Goal: Transaction & Acquisition: Purchase product/service

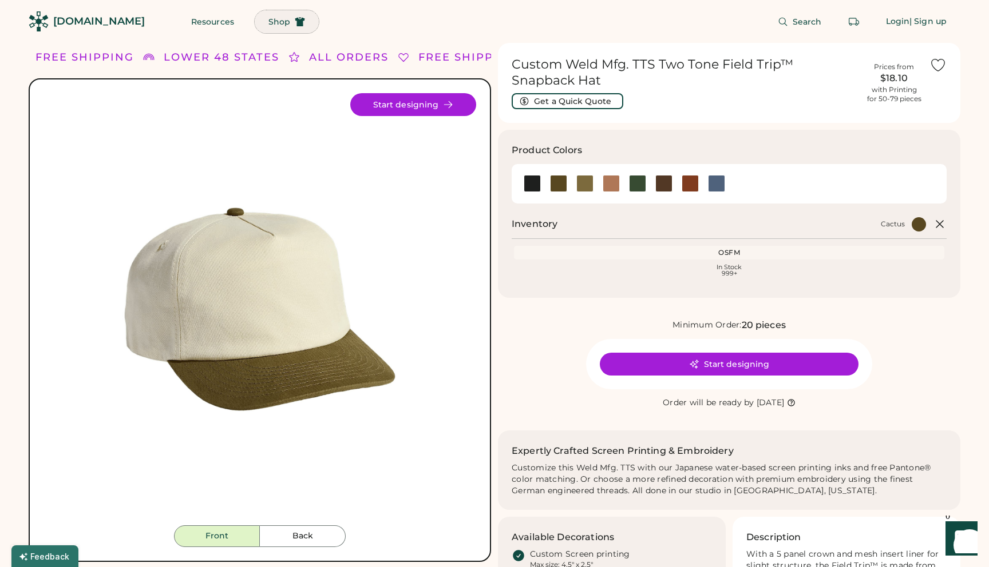
click at [268, 25] on span "Shop" at bounding box center [279, 22] width 22 height 8
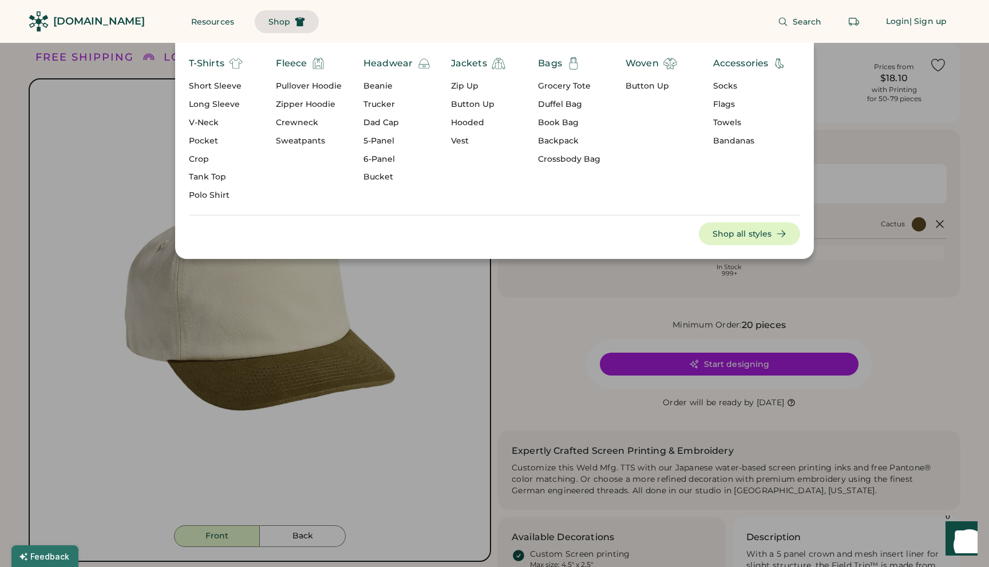
click at [225, 82] on div "Short Sleeve" at bounding box center [216, 86] width 54 height 11
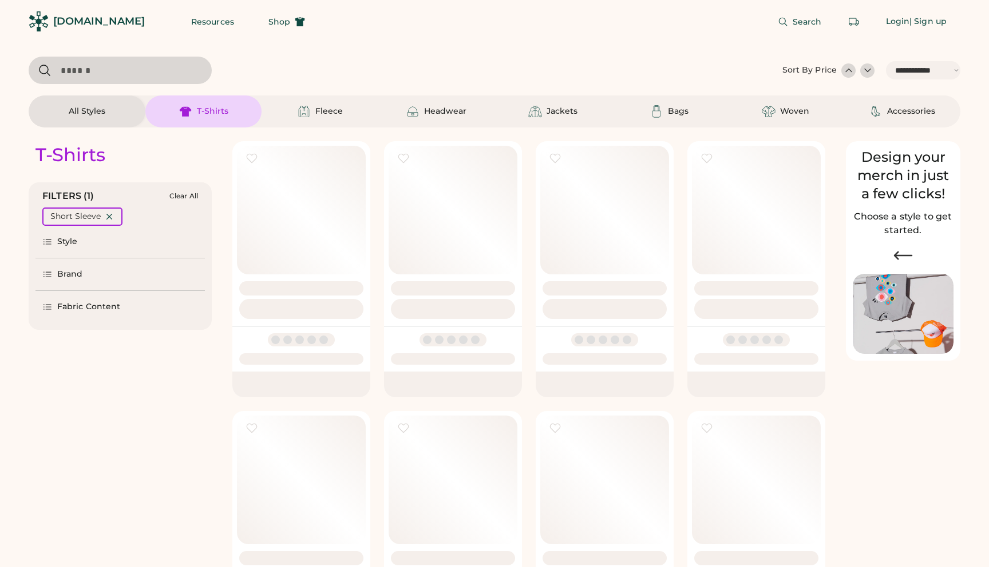
select select "*****"
select select "*"
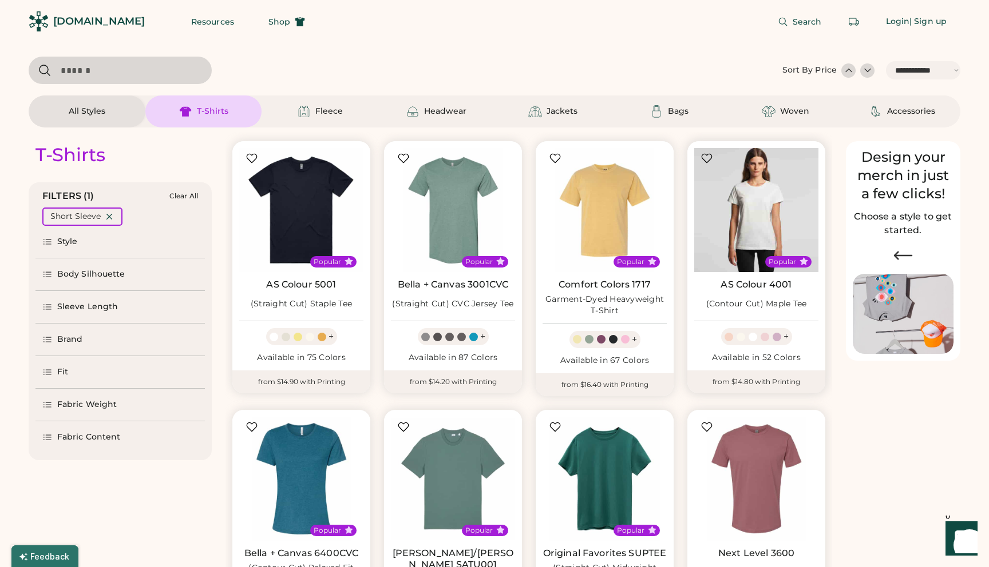
scroll to position [47, 0]
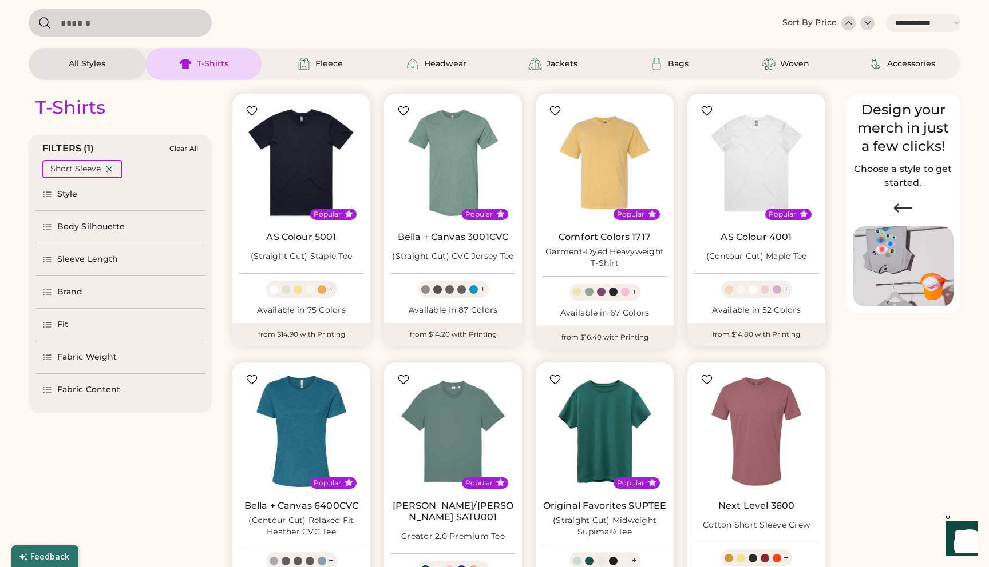
select select "*****"
select select "*"
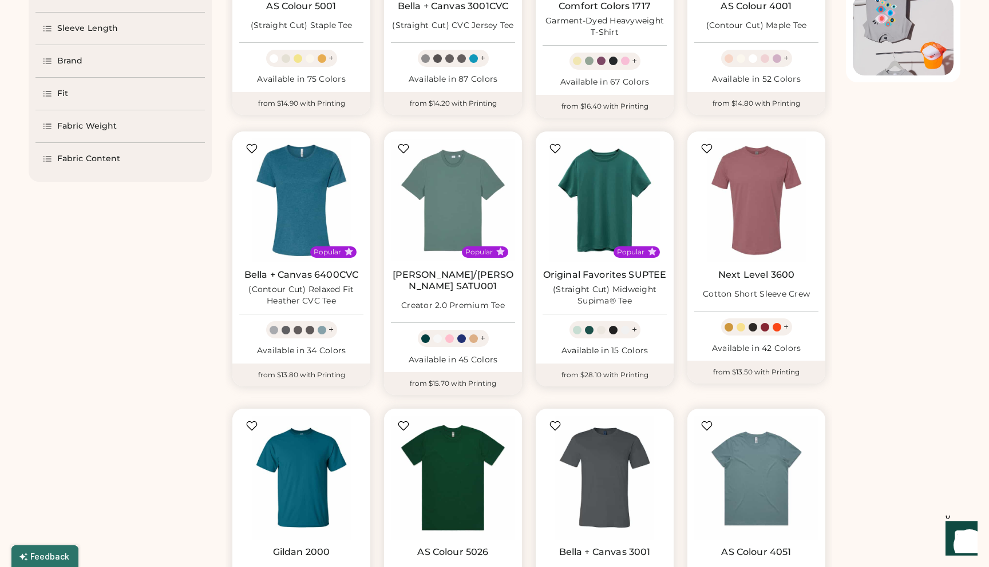
scroll to position [281, 0]
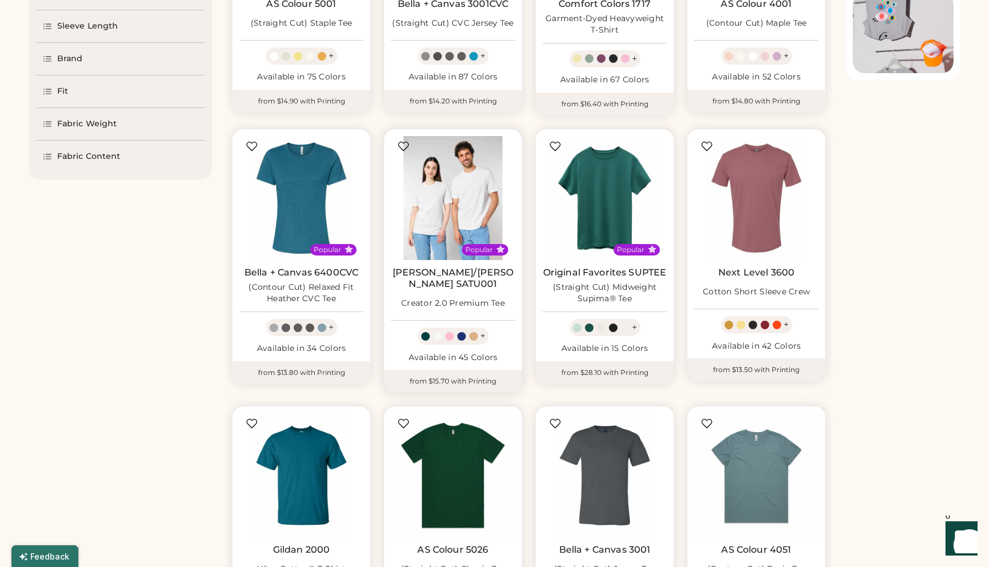
click at [447, 209] on img at bounding box center [453, 198] width 124 height 124
click at [465, 218] on img at bounding box center [453, 198] width 124 height 124
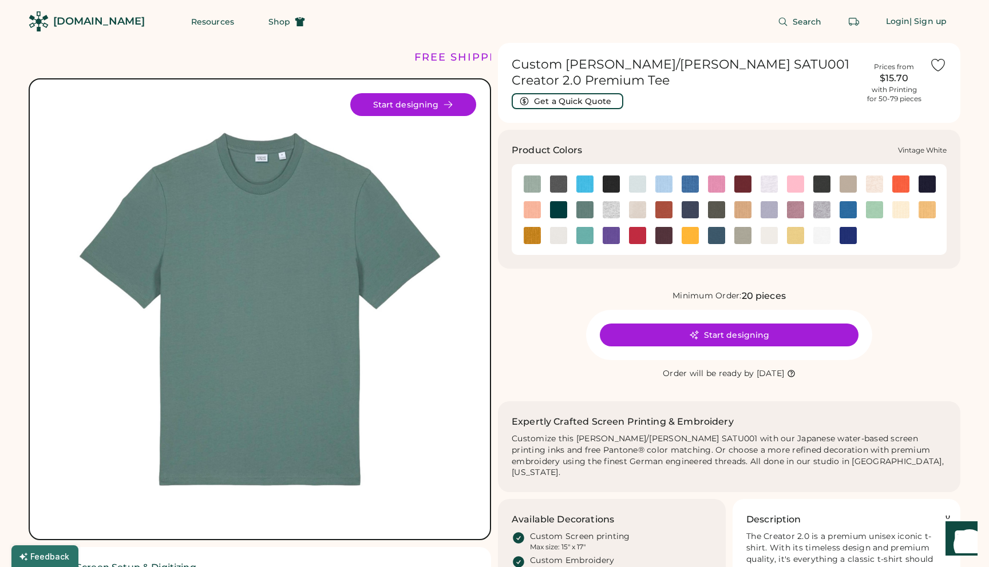
click at [767, 240] on img at bounding box center [768, 235] width 17 height 17
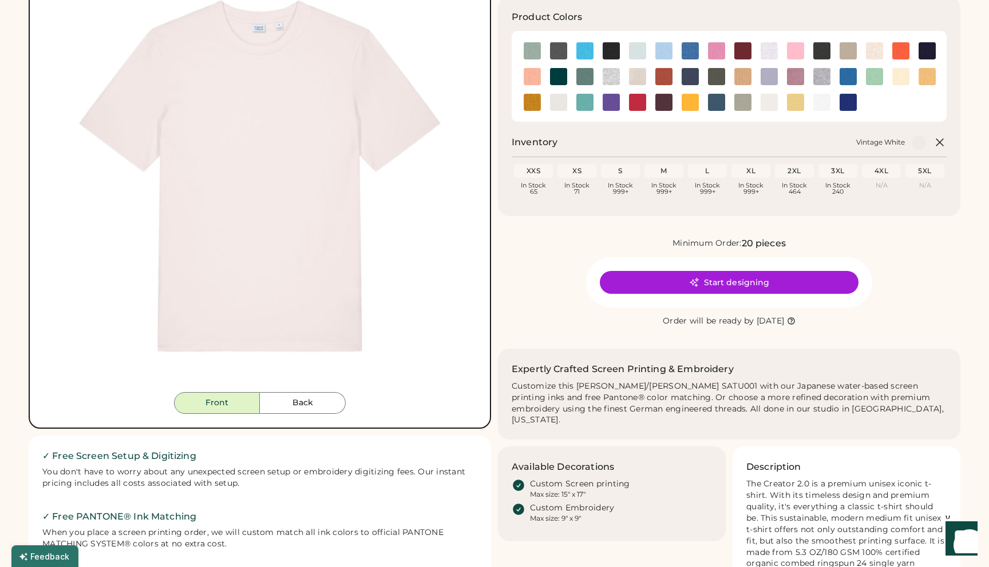
click at [295, 364] on img at bounding box center [259, 176] width 432 height 432
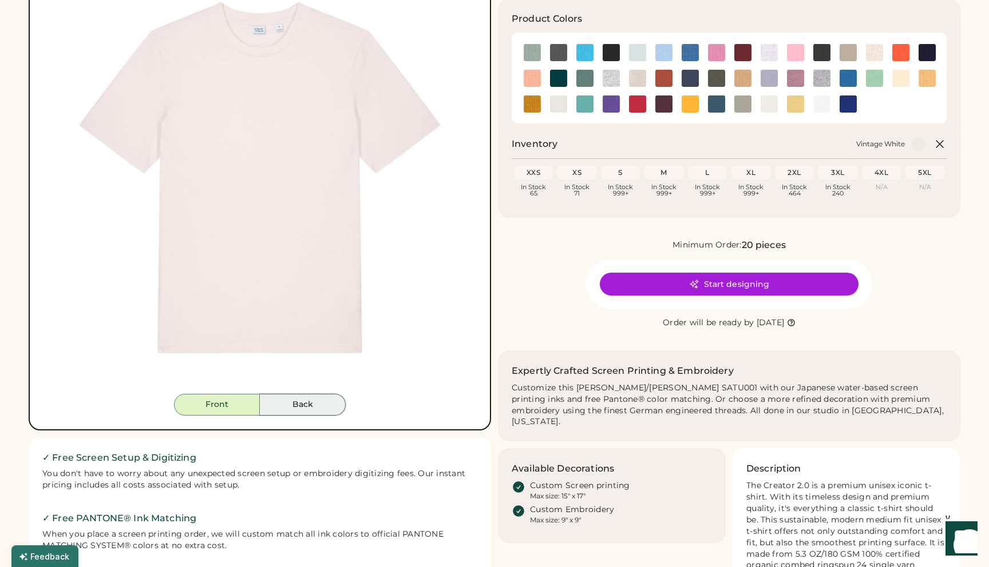
click at [296, 411] on button "Back" at bounding box center [303, 405] width 86 height 22
click at [309, 422] on div "Front Back Start designing" at bounding box center [260, 189] width 462 height 484
click at [309, 409] on button "Back" at bounding box center [303, 405] width 86 height 22
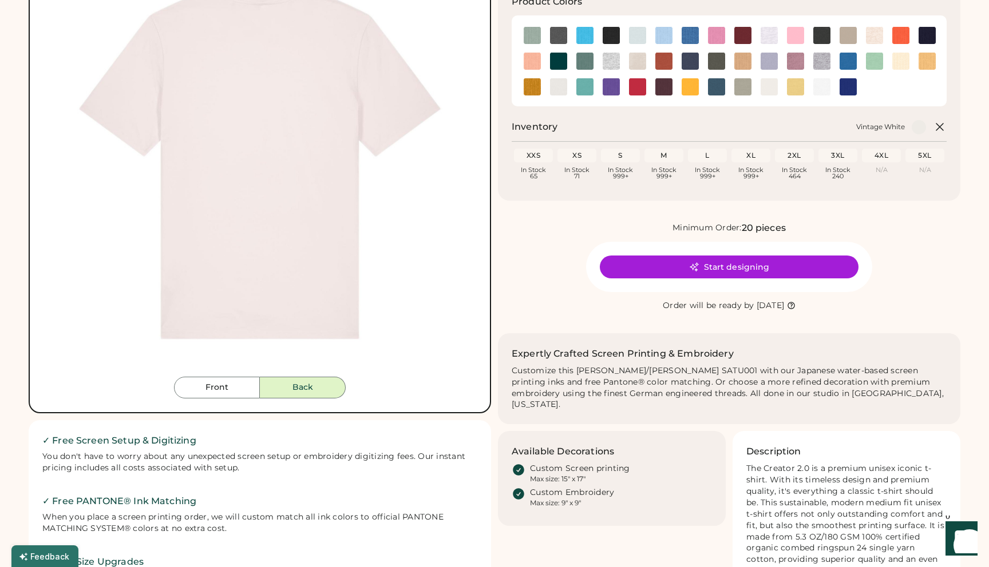
scroll to position [51, 0]
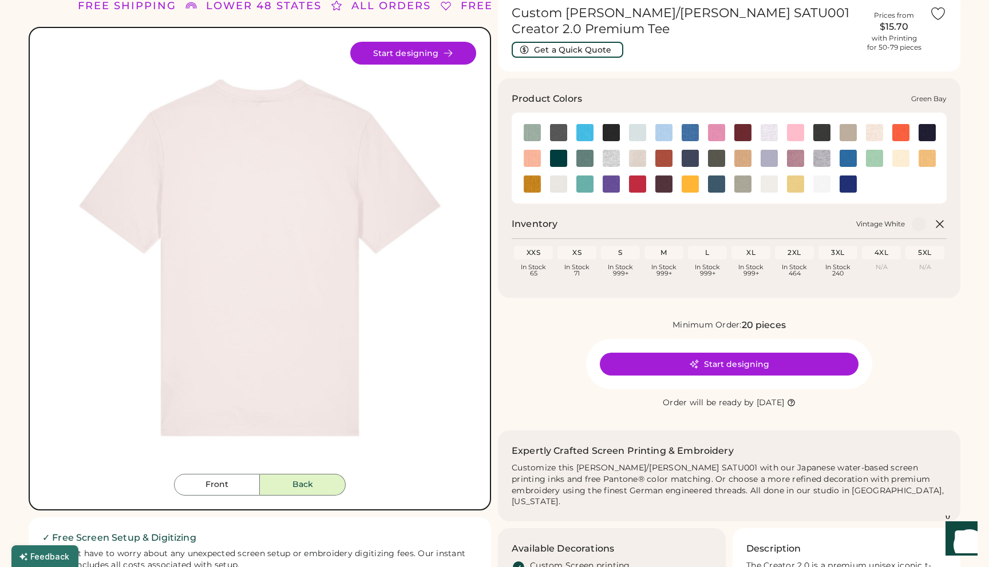
click at [585, 148] on div at bounding box center [584, 158] width 26 height 26
click at [584, 160] on img at bounding box center [584, 158] width 17 height 17
click at [771, 182] on img at bounding box center [768, 184] width 17 height 17
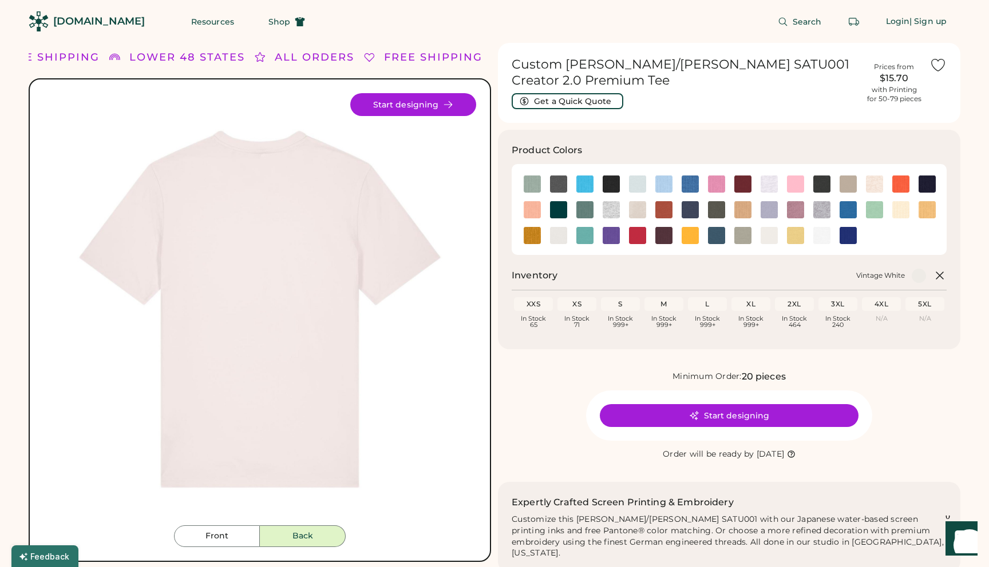
click at [354, 323] on img at bounding box center [259, 309] width 432 height 432
click at [236, 538] on button "Front" at bounding box center [217, 537] width 86 height 22
click at [284, 20] on button "Shop" at bounding box center [287, 21] width 64 height 23
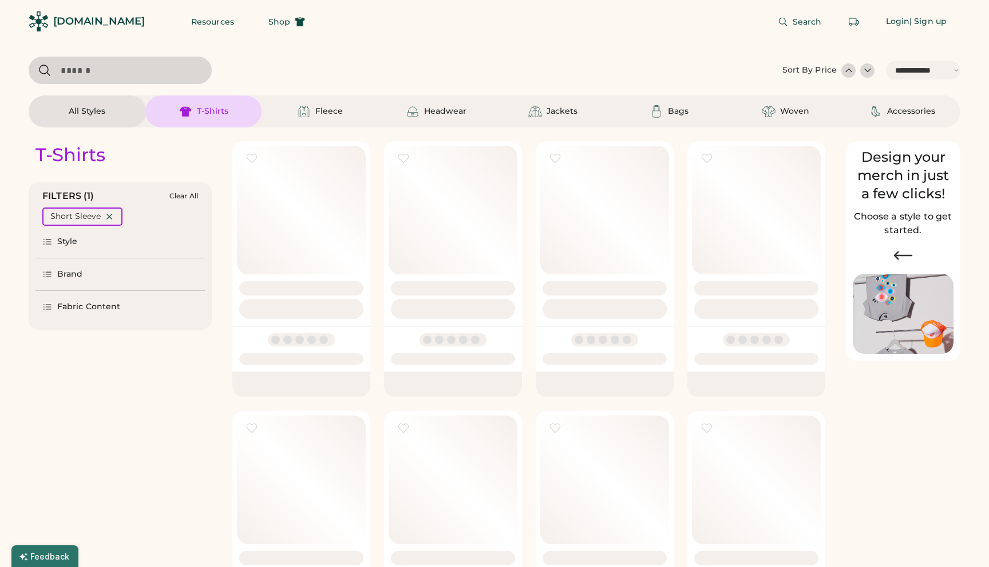
select select "*****"
select select "*"
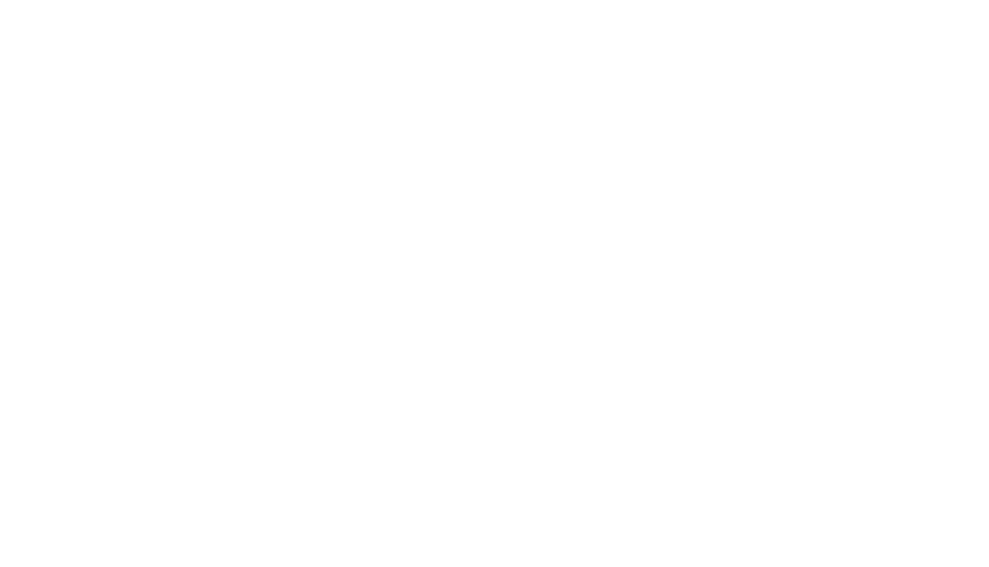
select select "*****"
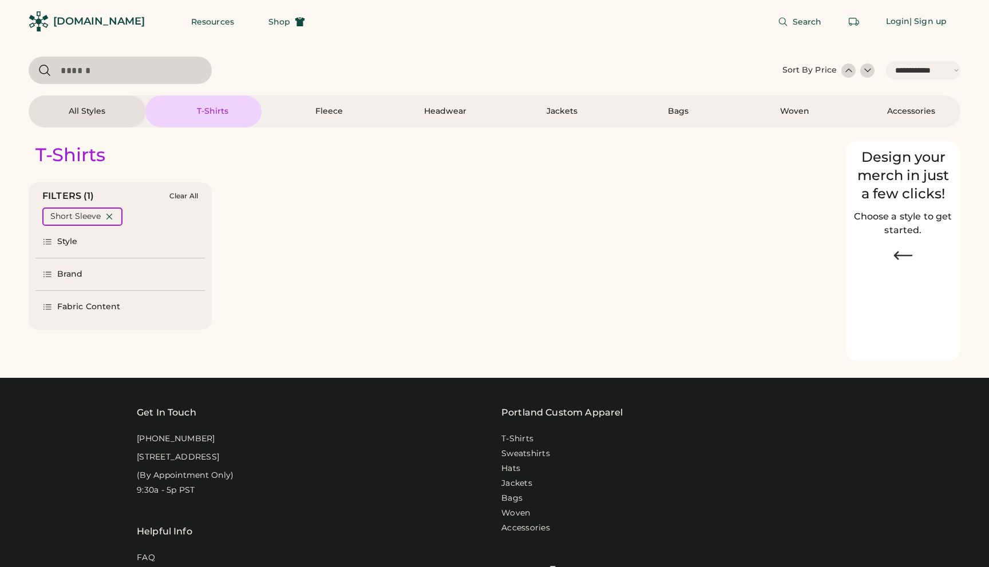
select select "*"
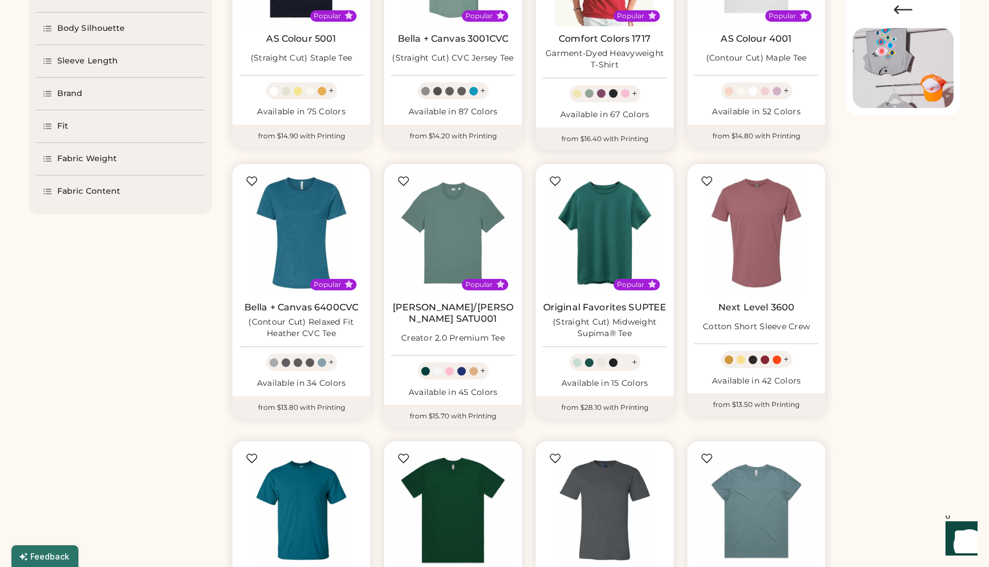
select select "*****"
select select "*"
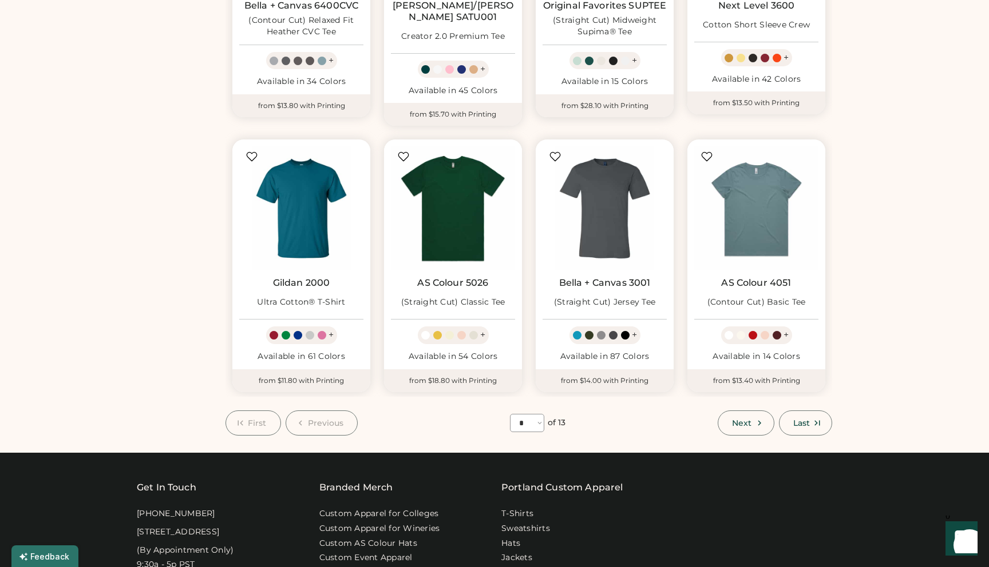
scroll to position [566, 0]
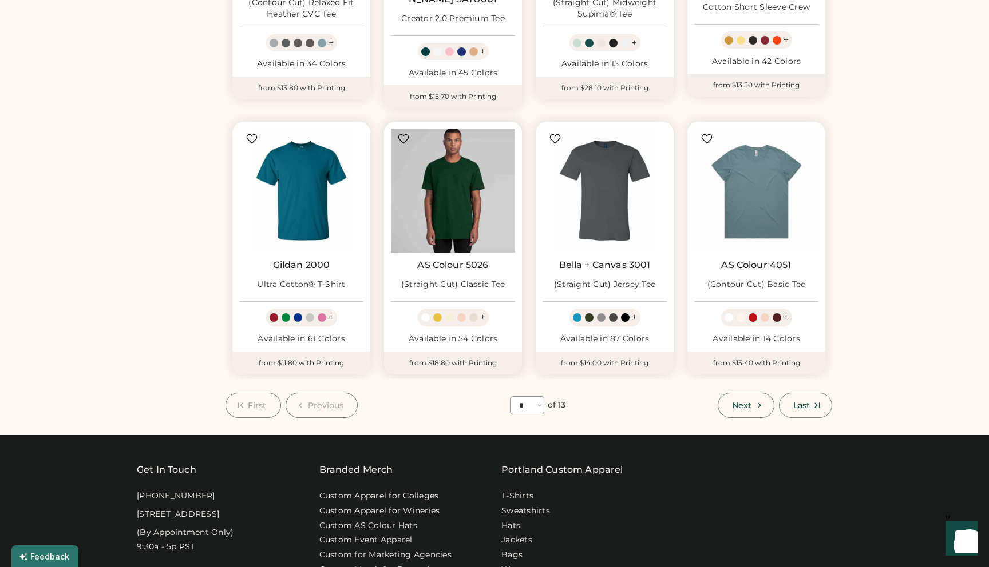
click at [459, 212] on img at bounding box center [453, 191] width 124 height 124
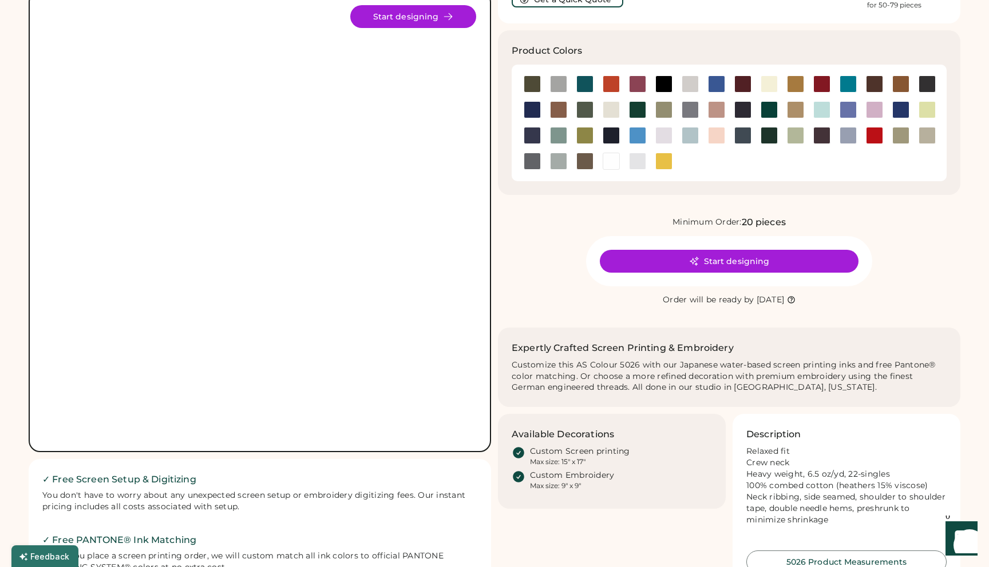
scroll to position [84, 0]
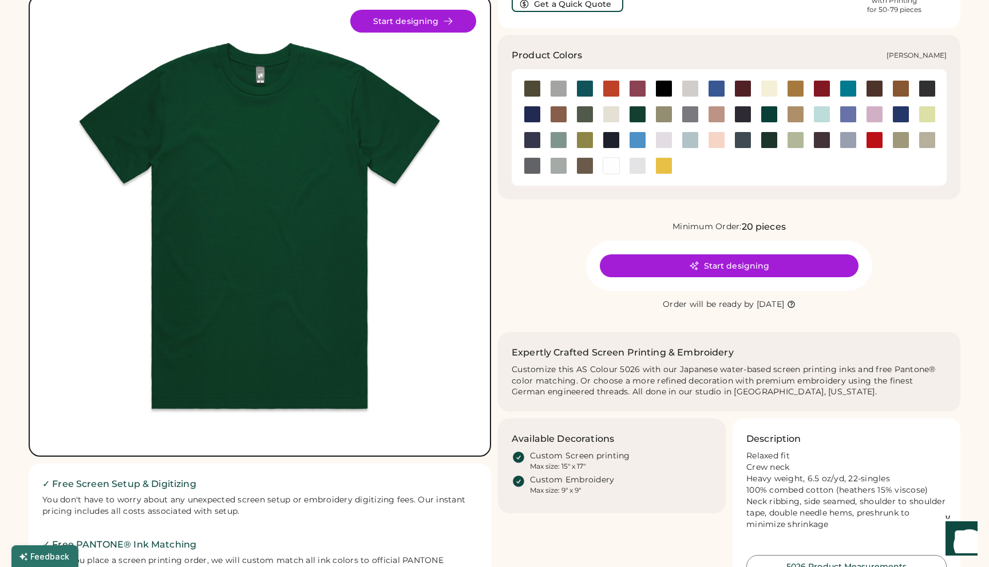
click at [637, 164] on div at bounding box center [637, 165] width 17 height 17
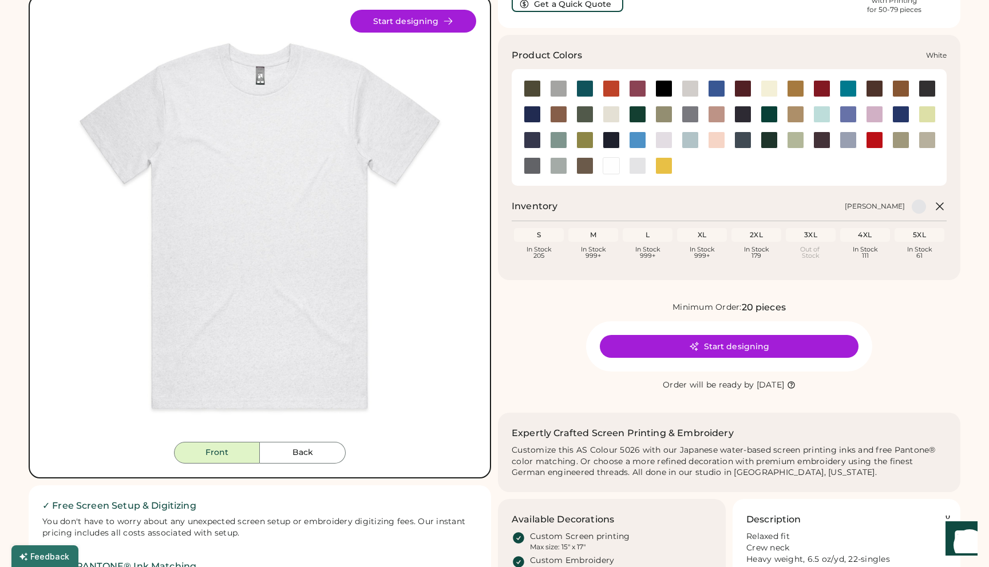
click at [605, 166] on div at bounding box center [610, 165] width 17 height 17
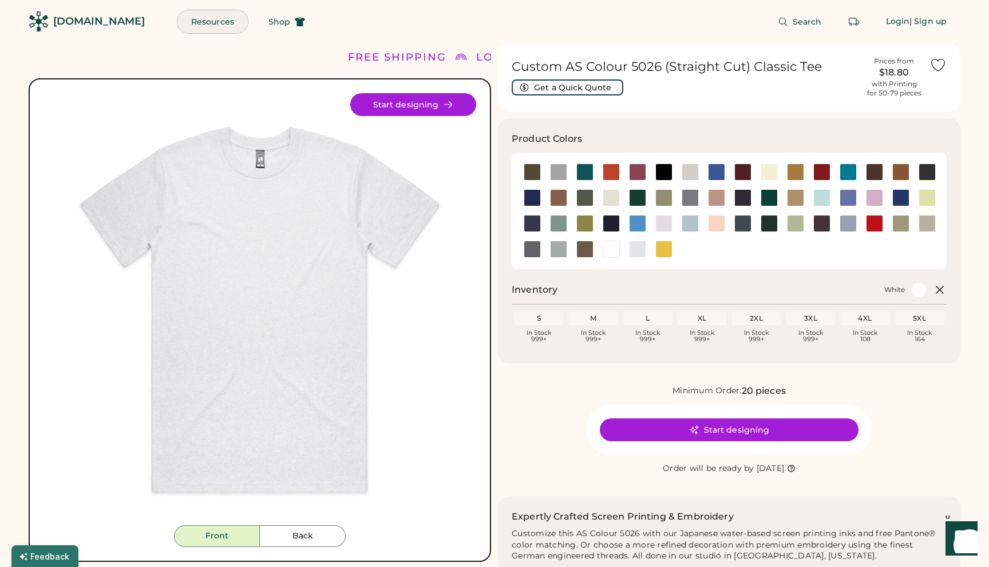
click at [196, 23] on button "Resources" at bounding box center [212, 21] width 70 height 23
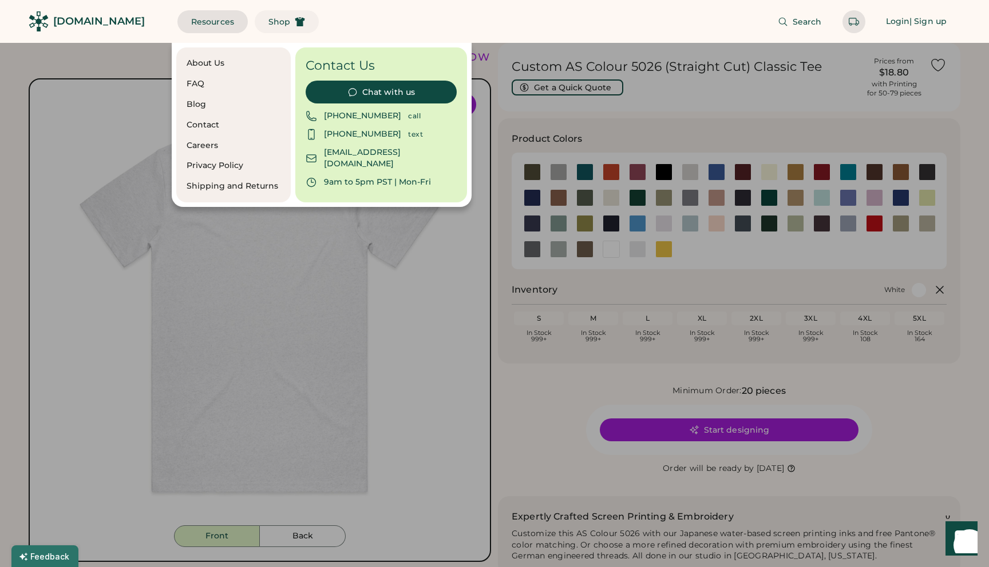
click at [267, 25] on button "Shop" at bounding box center [287, 21] width 64 height 23
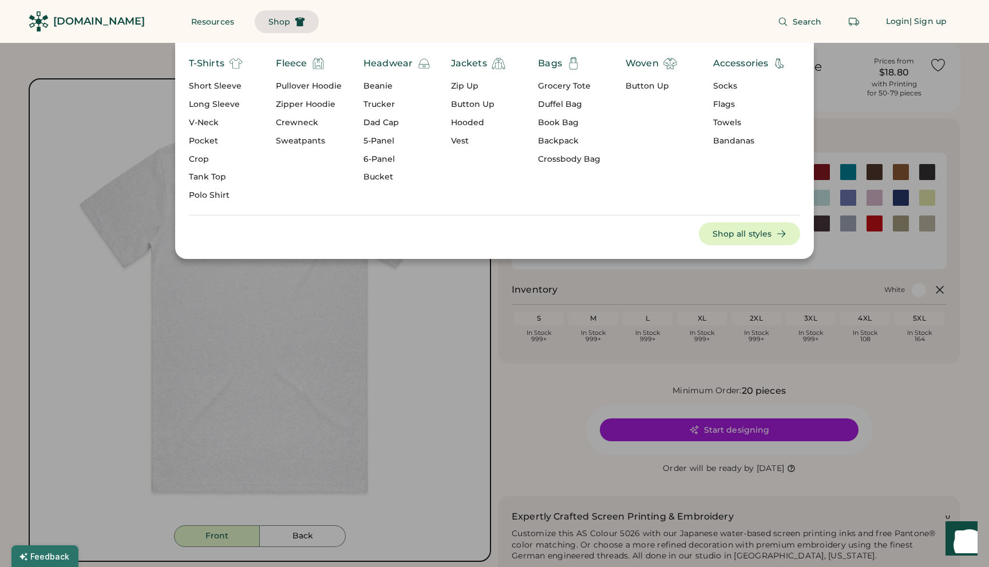
click at [395, 64] on div "Headwear" at bounding box center [387, 64] width 49 height 14
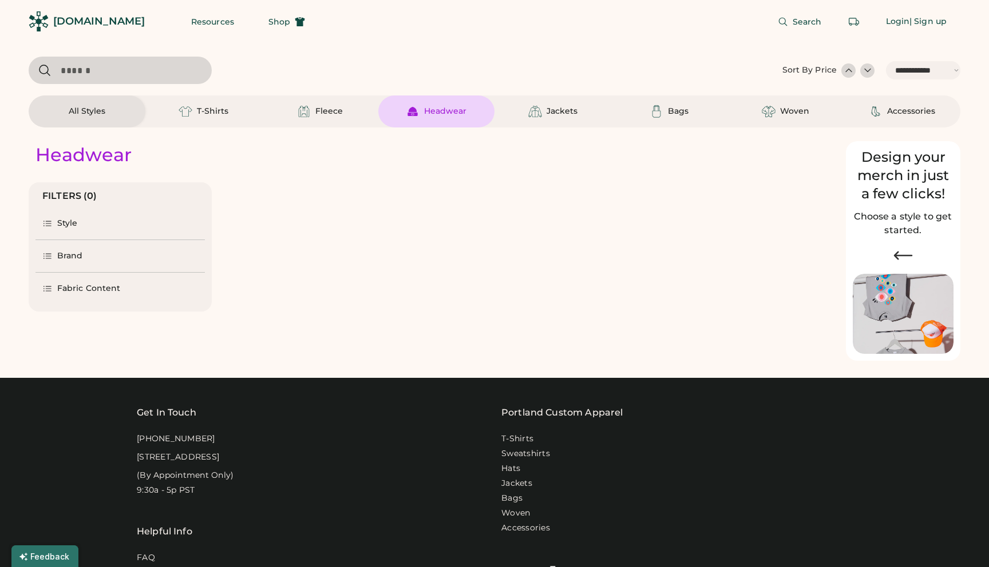
select select "*****"
select select "*"
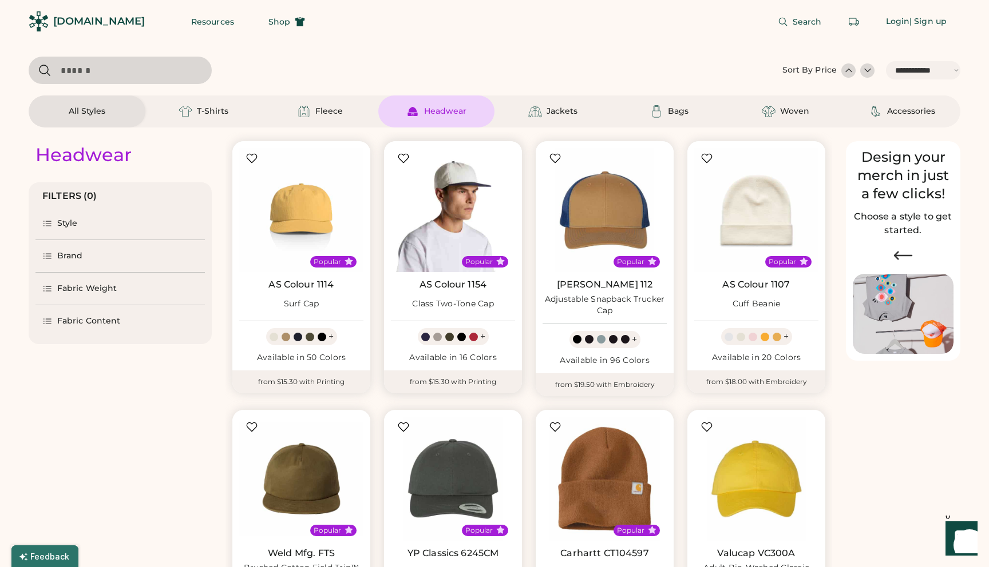
scroll to position [9, 0]
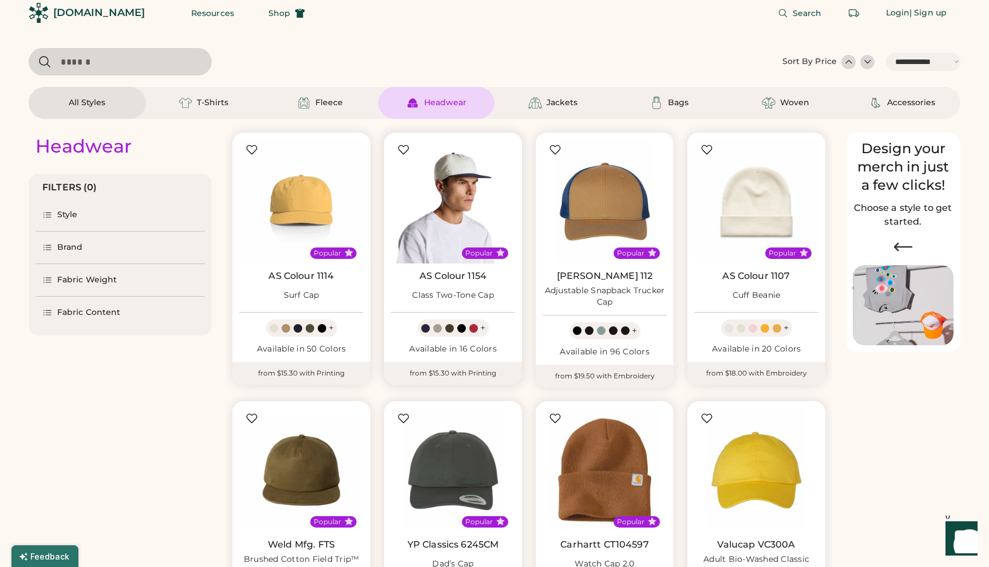
select select "*****"
select select "*"
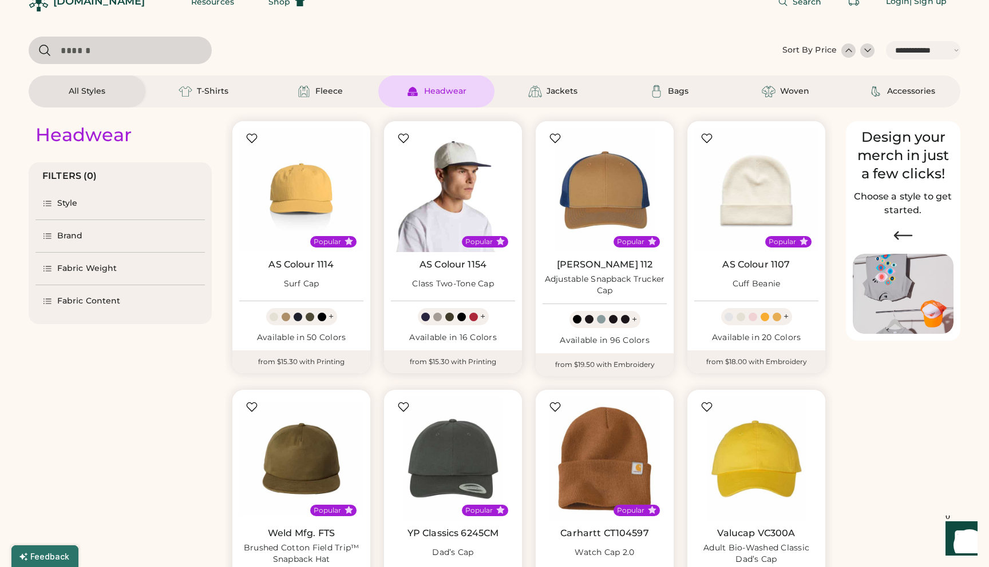
scroll to position [14, 0]
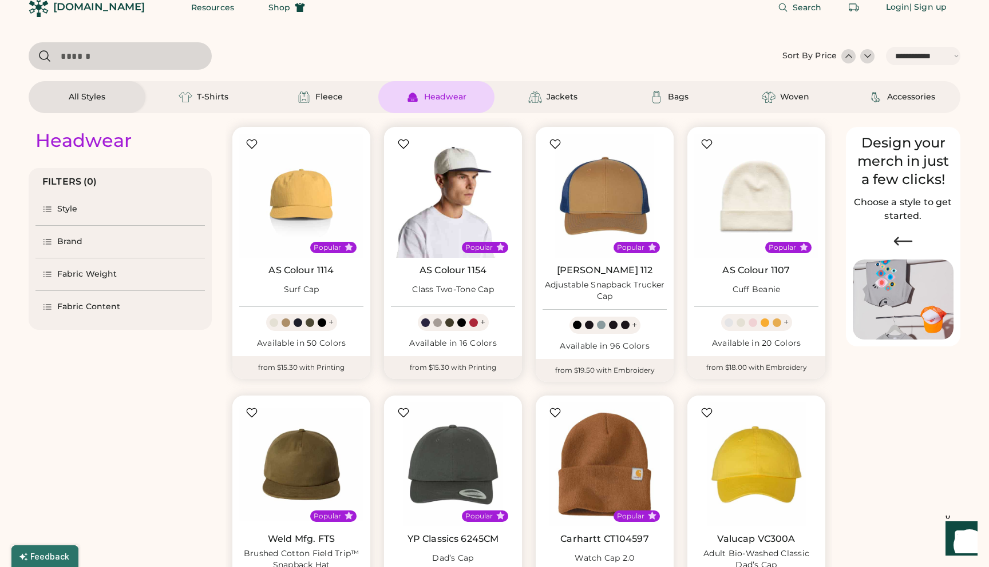
click at [439, 253] on img at bounding box center [453, 196] width 124 height 124
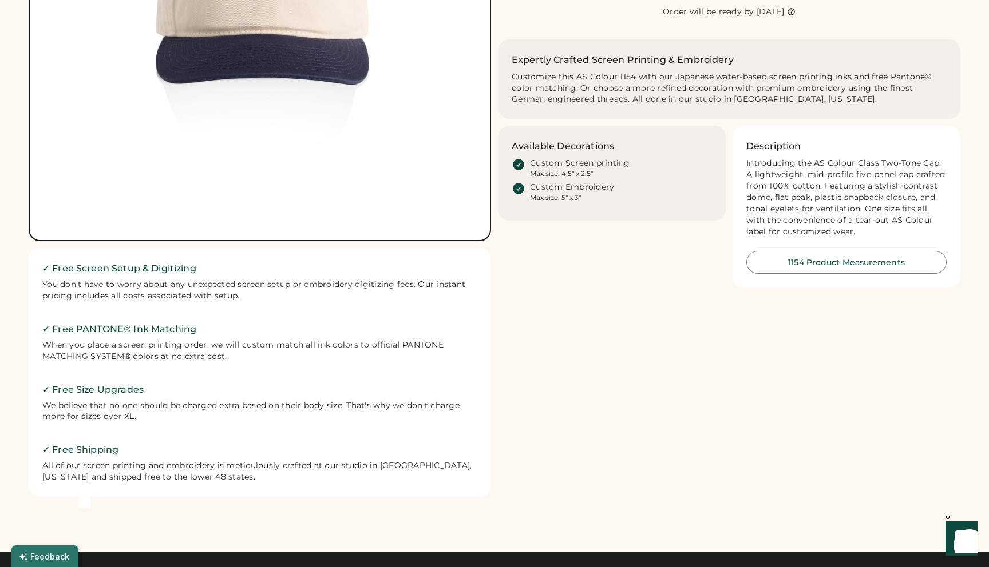
scroll to position [338, 0]
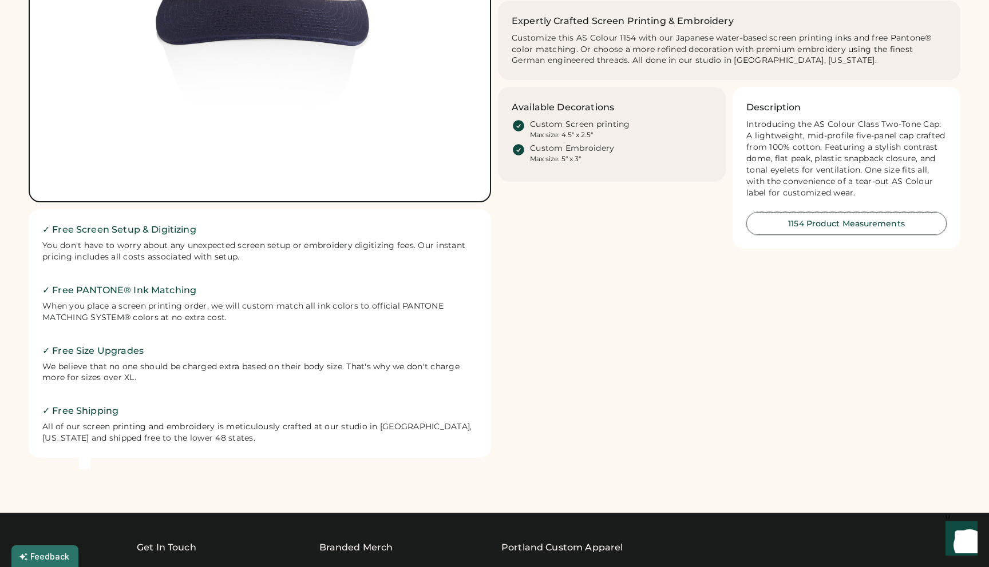
click at [781, 226] on button "1154 Product Measurements" at bounding box center [846, 223] width 200 height 23
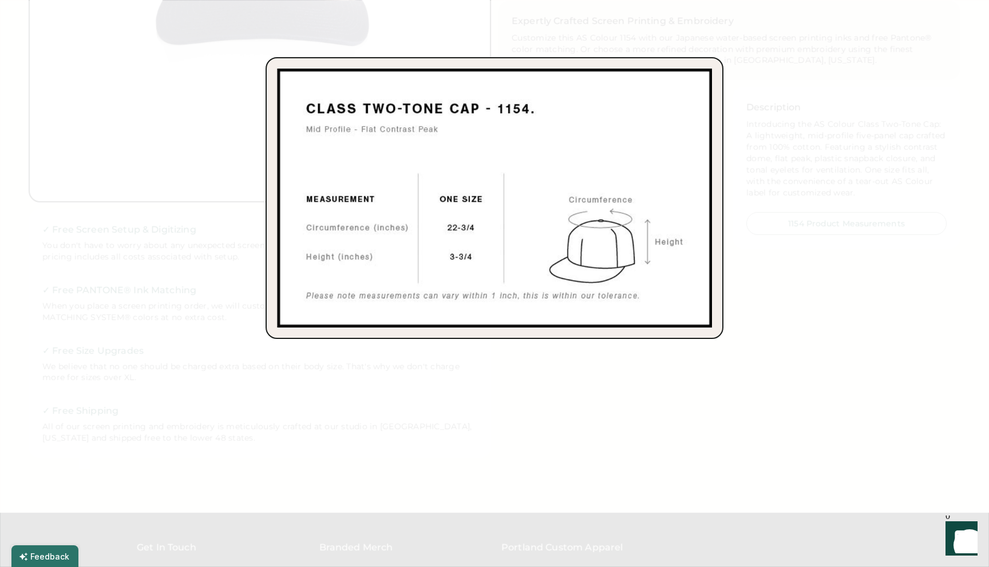
click at [784, 301] on div at bounding box center [494, 283] width 989 height 567
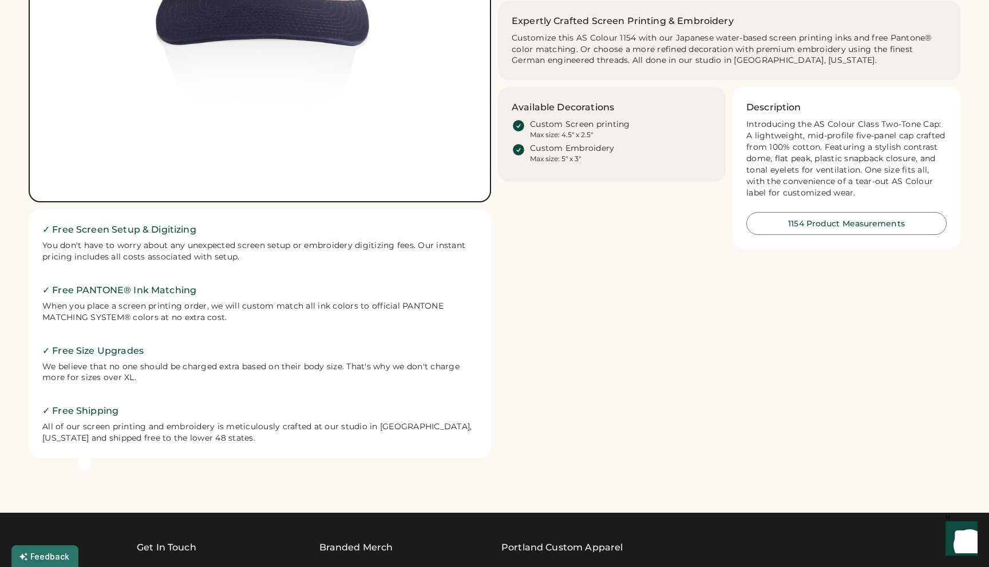
scroll to position [0, 0]
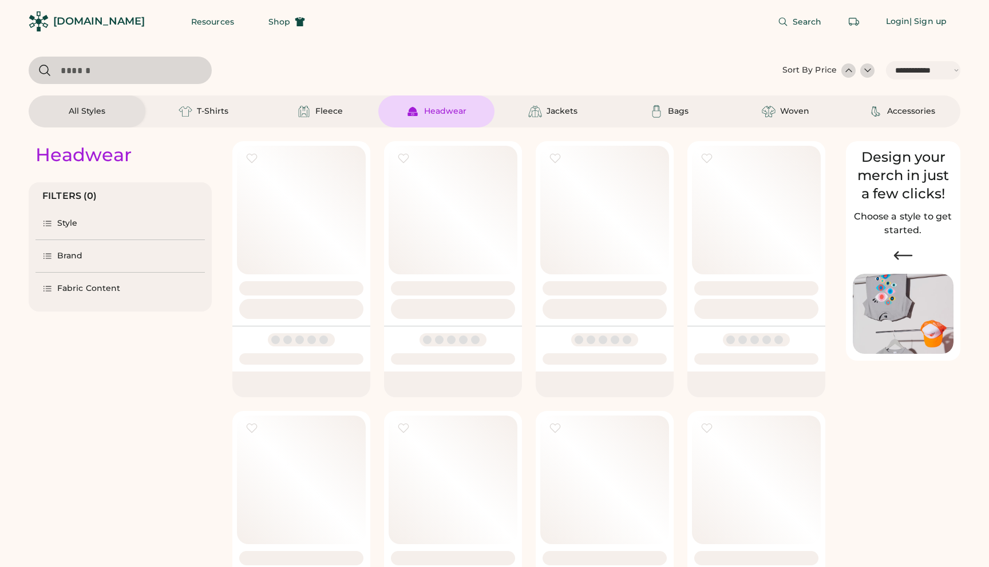
select select "*****"
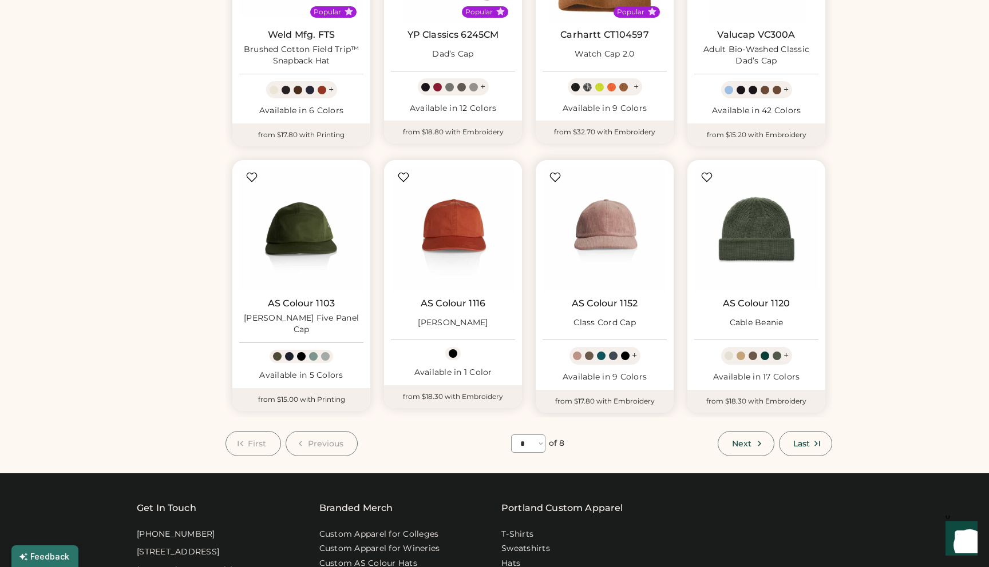
scroll to position [537, 0]
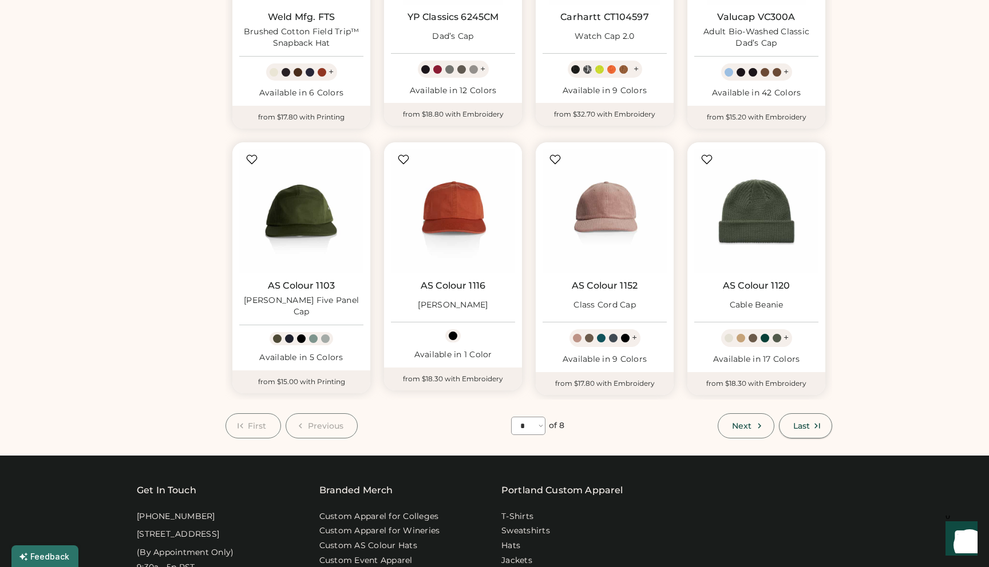
click at [783, 432] on button "Last" at bounding box center [805, 426] width 53 height 25
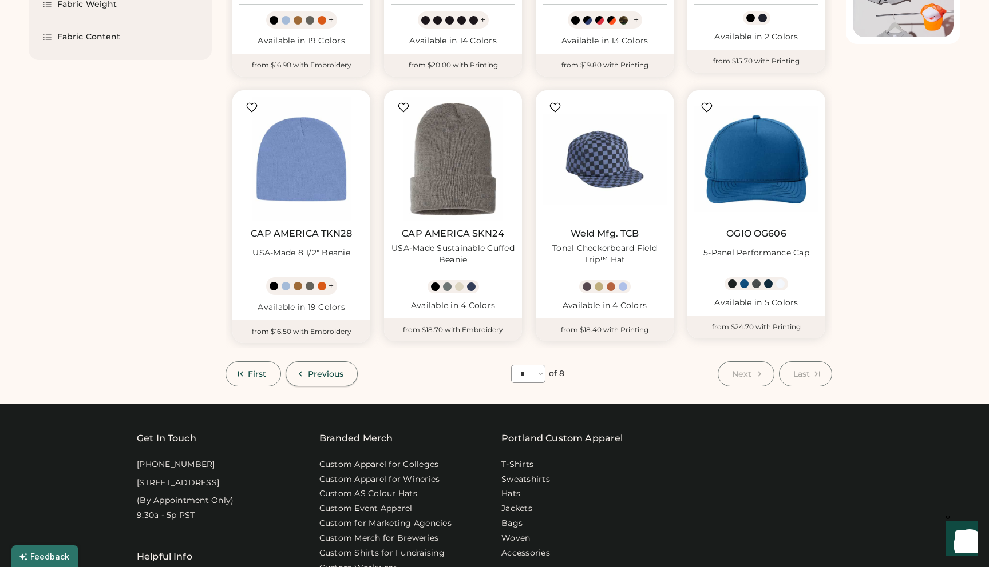
click at [316, 370] on span "Previous" at bounding box center [326, 374] width 36 height 8
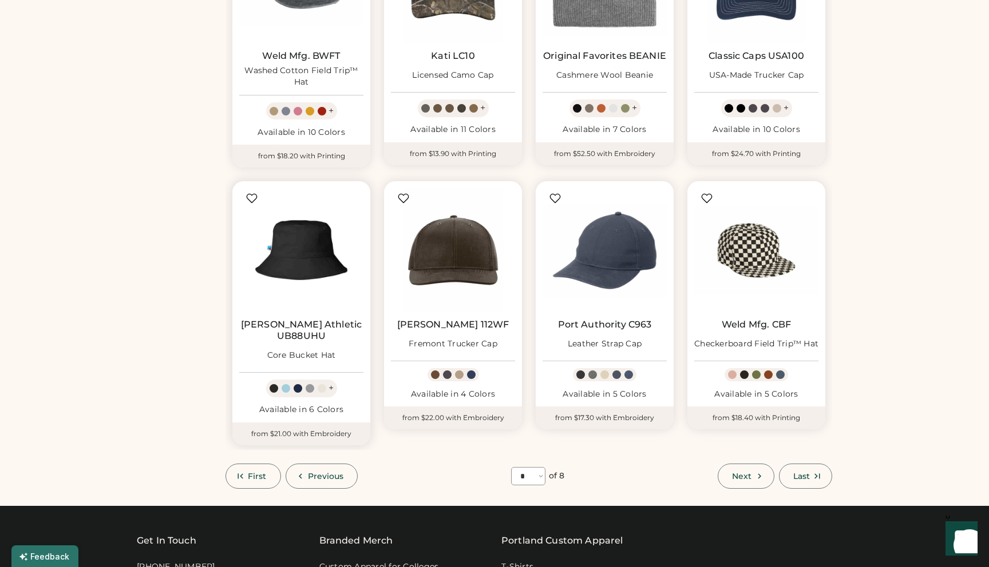
scroll to position [457, 0]
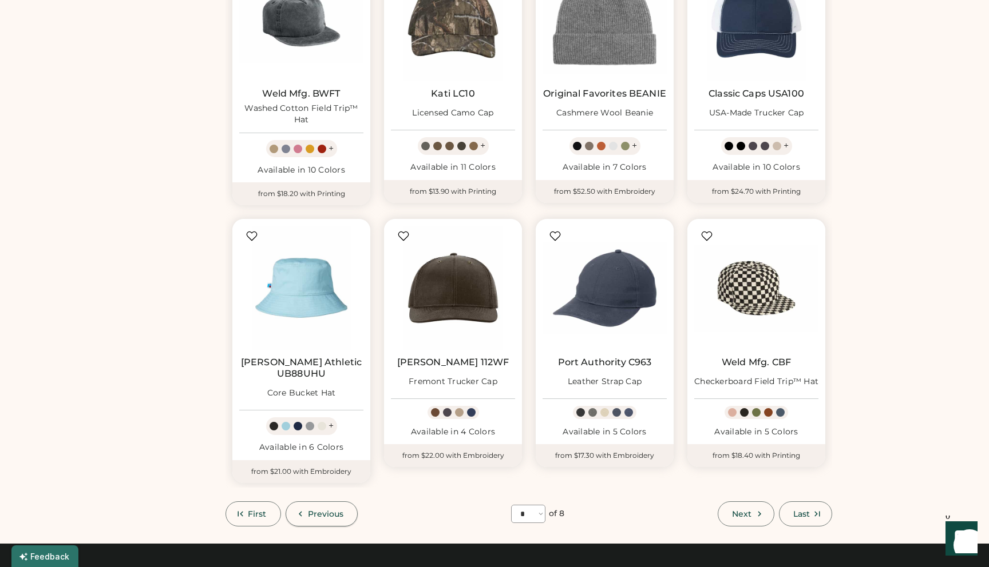
click at [315, 510] on span "Previous" at bounding box center [326, 514] width 36 height 8
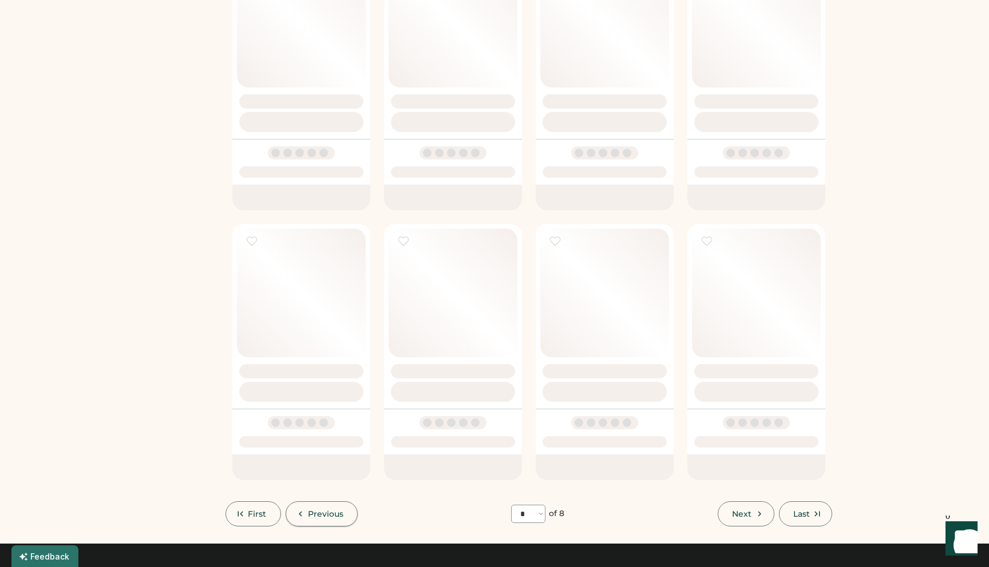
select select "*"
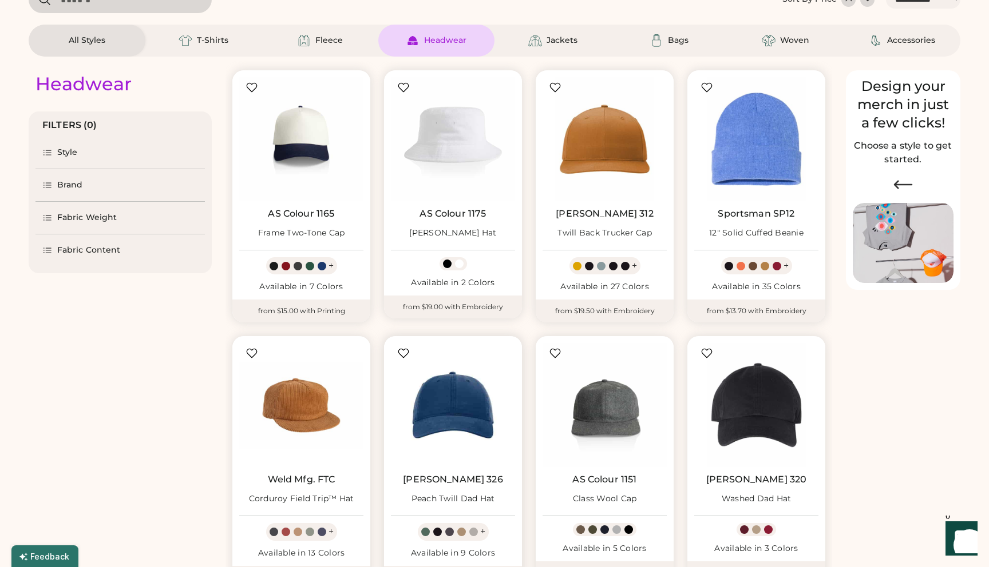
scroll to position [62, 0]
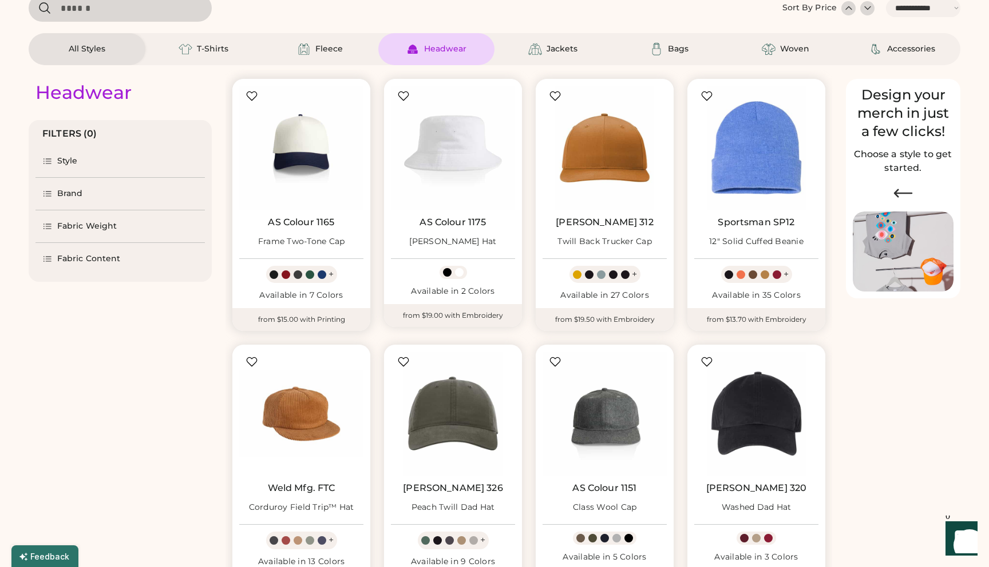
click at [312, 244] on div "Frame Two-Tone Cap" at bounding box center [301, 241] width 87 height 11
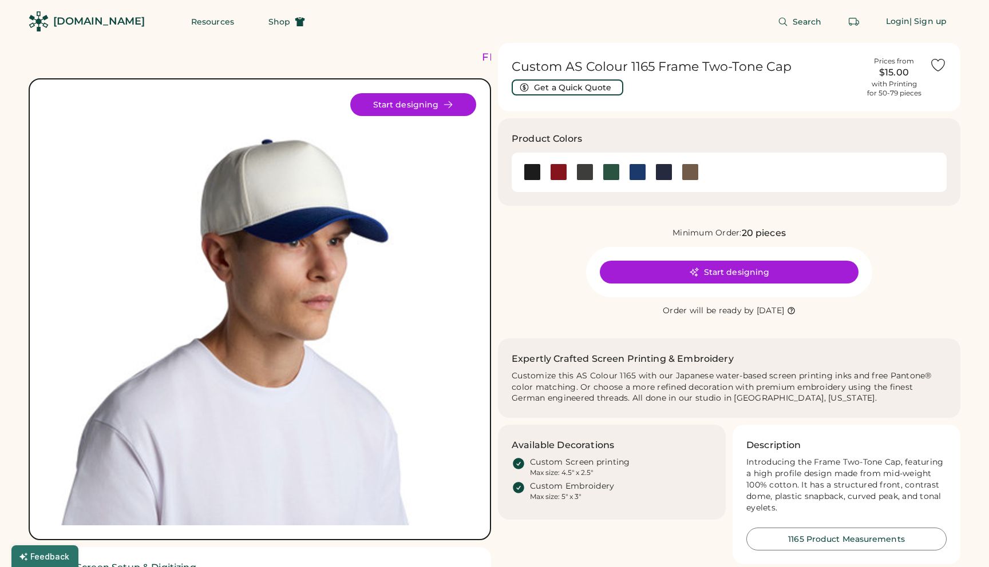
scroll to position [16, 0]
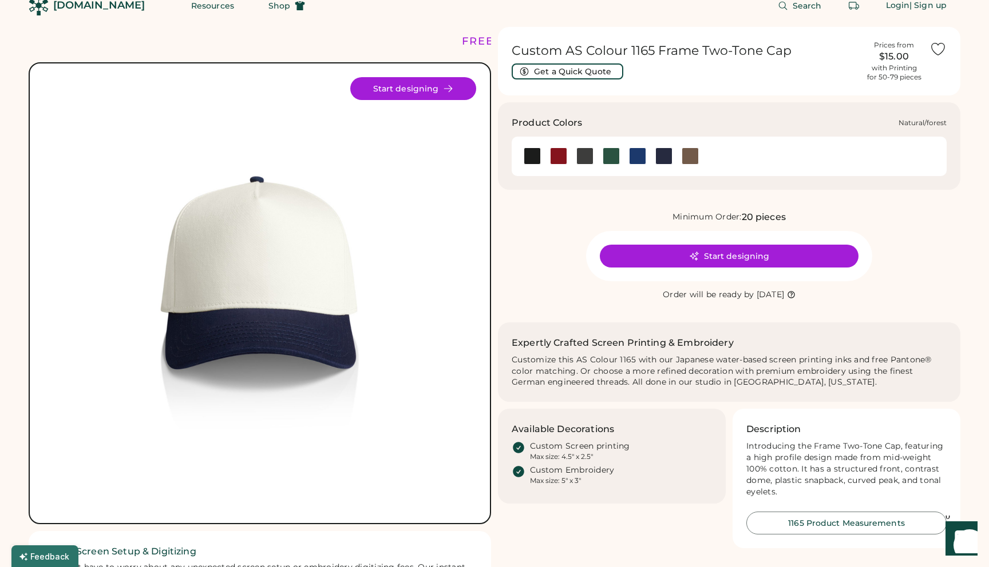
click at [610, 159] on div at bounding box center [610, 156] width 17 height 17
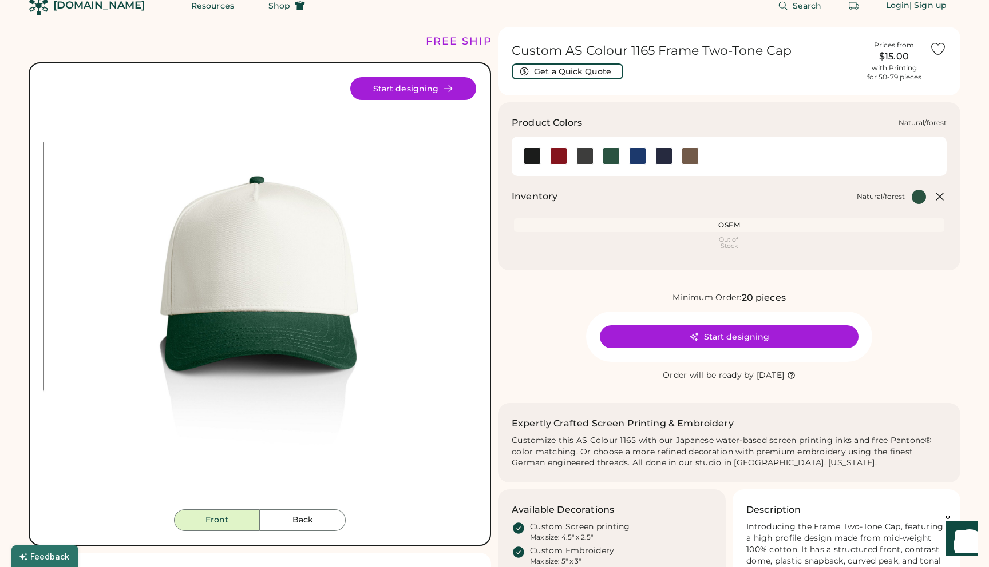
click at [610, 159] on div at bounding box center [610, 156] width 17 height 17
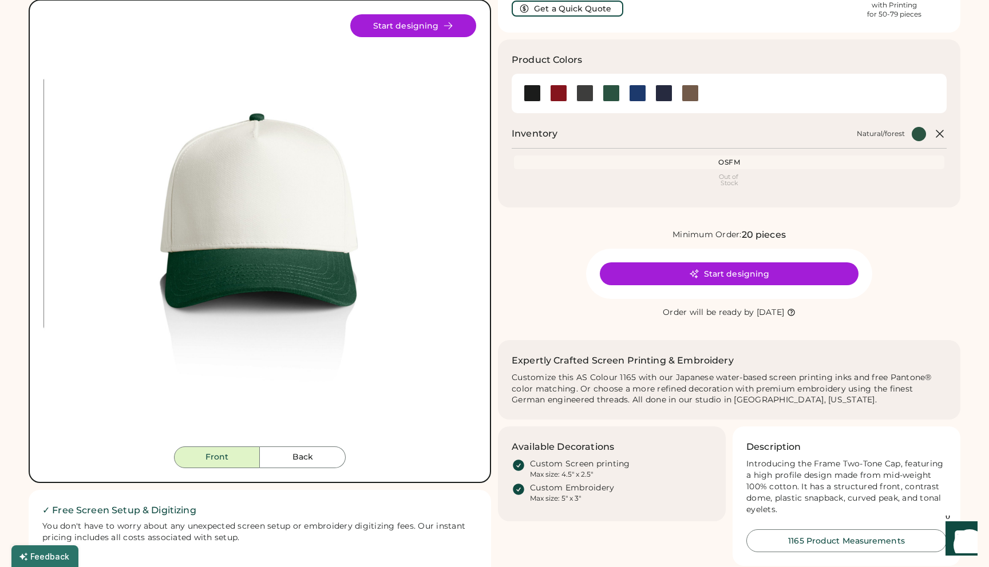
scroll to position [89, 0]
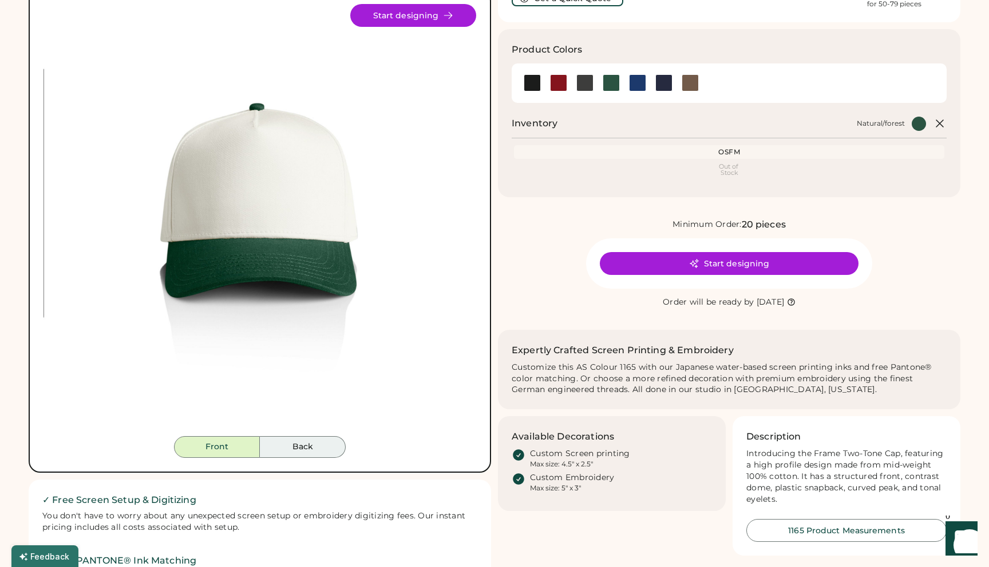
click at [284, 453] on button "Back" at bounding box center [303, 447] width 86 height 22
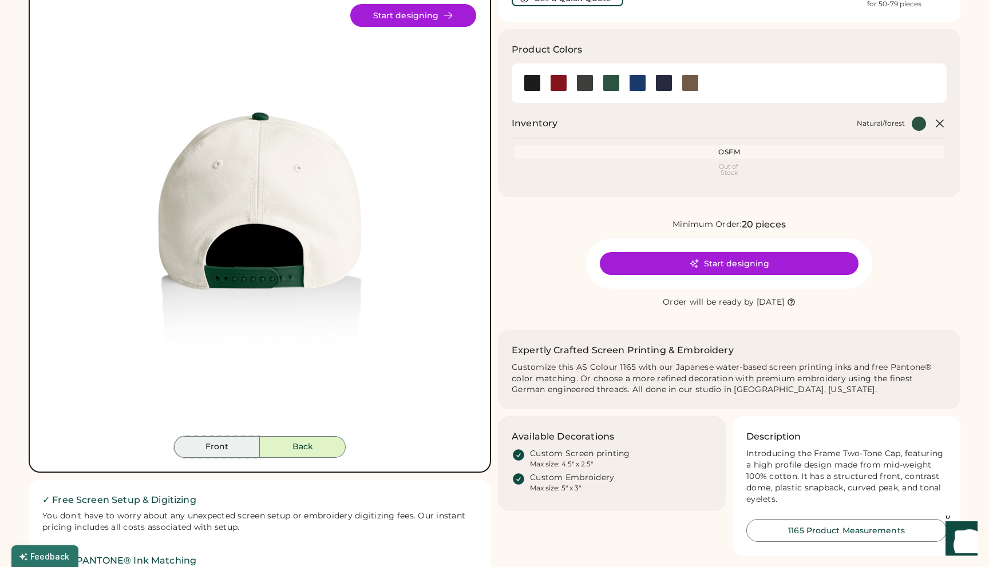
click at [231, 453] on button "Front" at bounding box center [217, 447] width 86 height 22
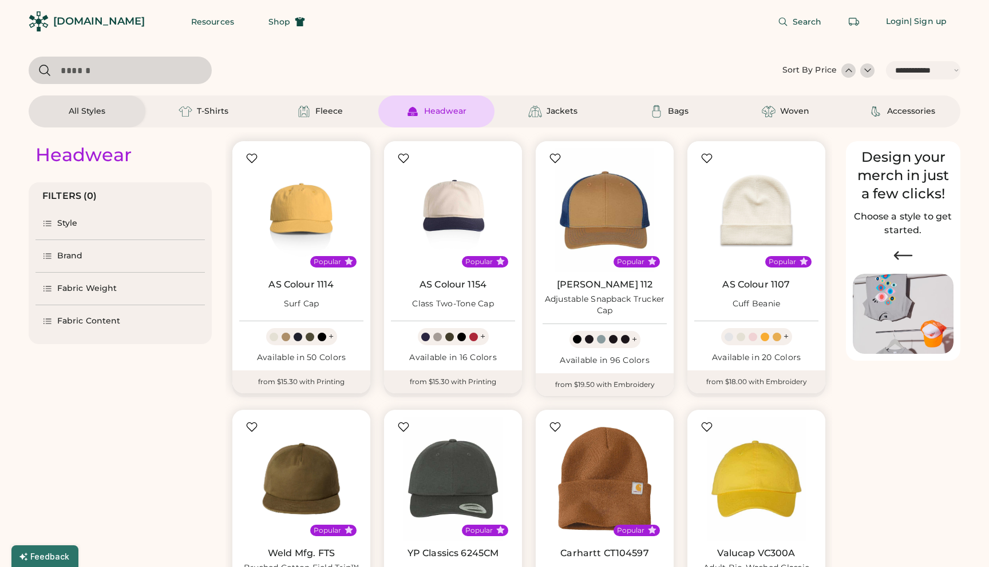
select select "*****"
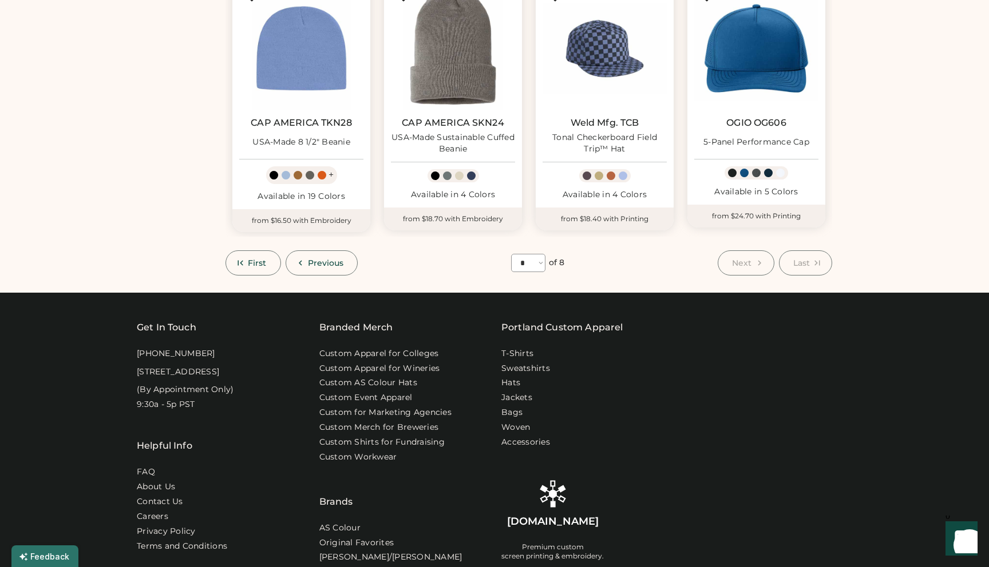
scroll to position [431, 0]
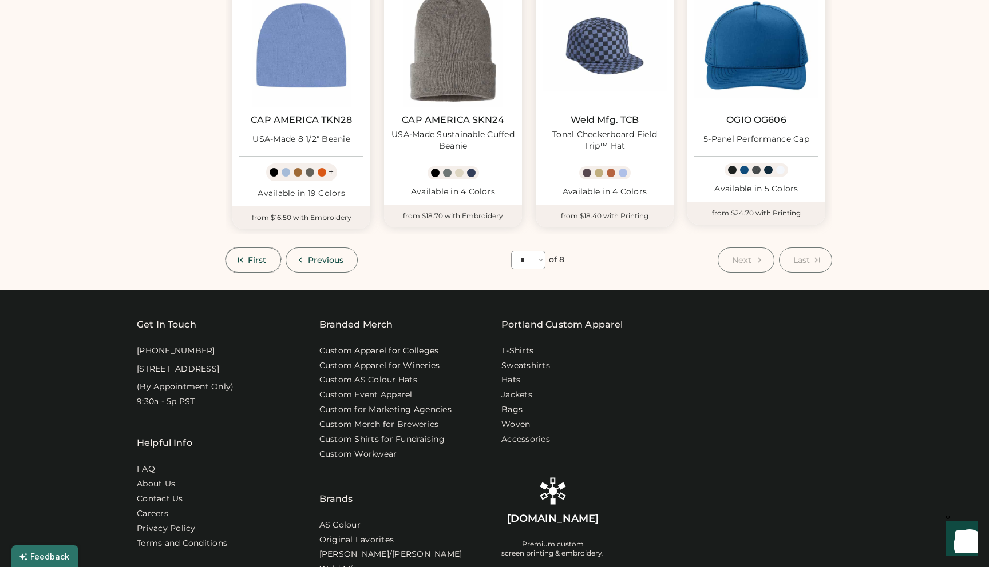
click at [271, 265] on button "First" at bounding box center [252, 260] width 55 height 25
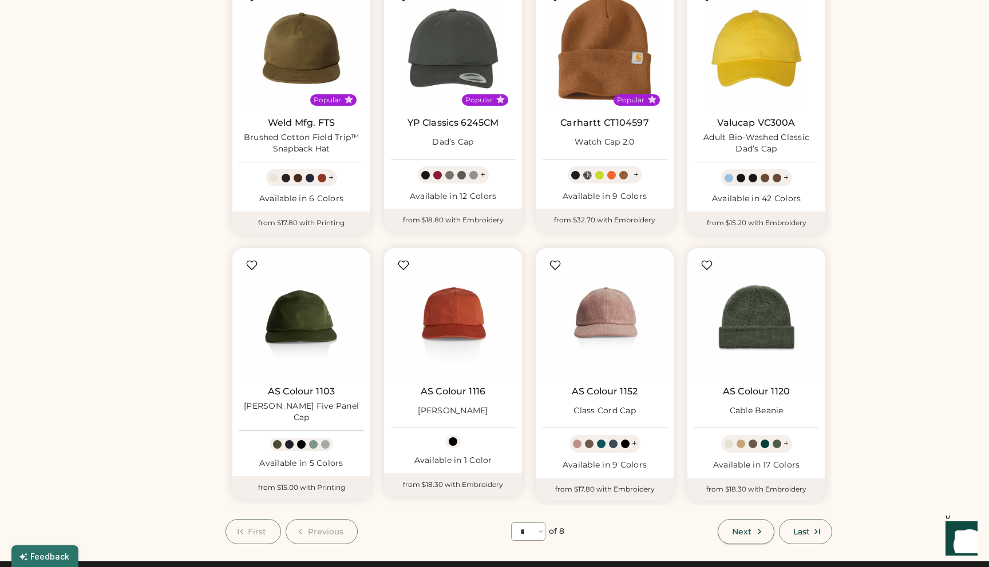
click at [724, 529] on button "Next" at bounding box center [745, 531] width 56 height 25
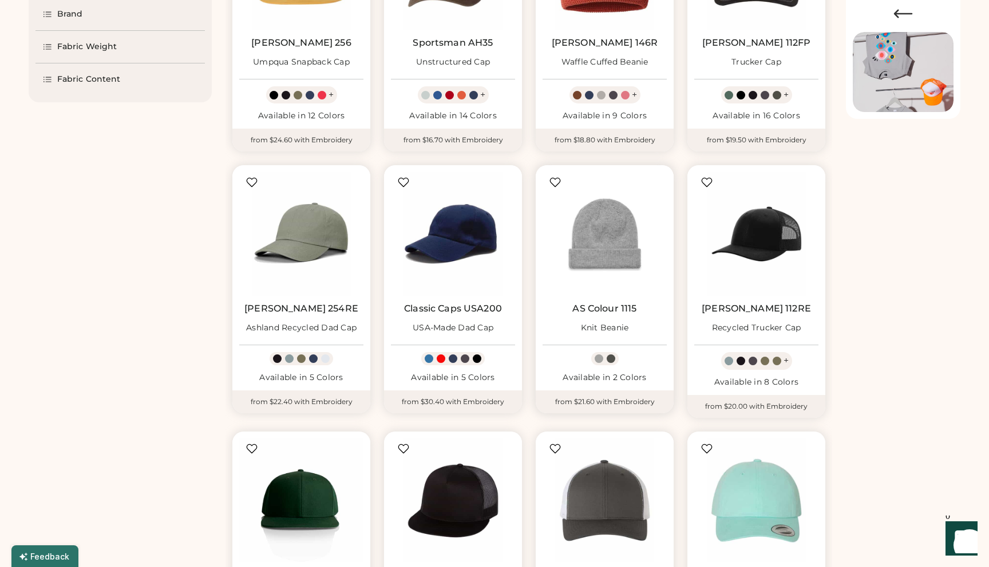
scroll to position [573, 0]
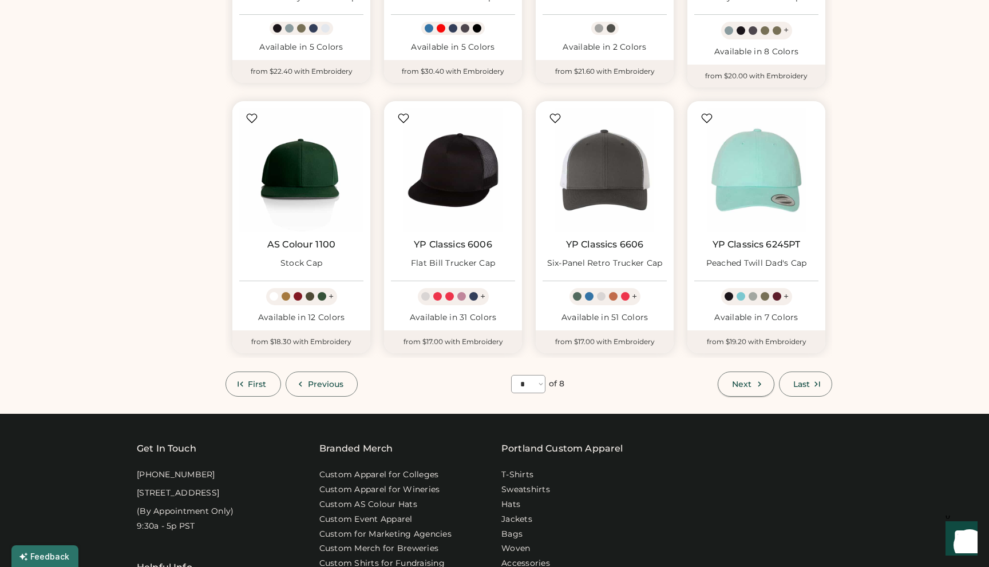
click at [739, 388] on span "Next" at bounding box center [741, 384] width 19 height 8
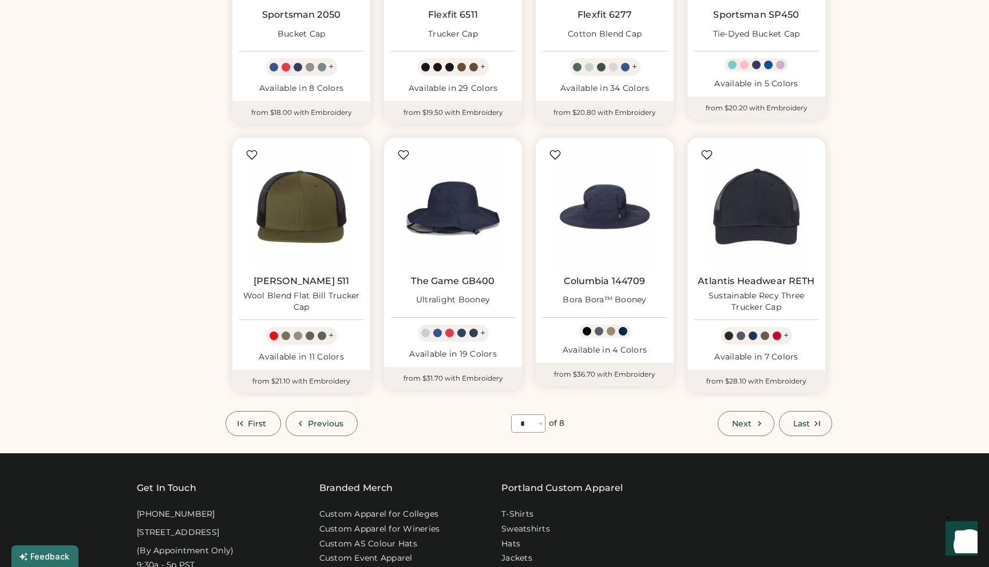
scroll to position [535, 0]
click at [745, 425] on span "Next" at bounding box center [741, 424] width 19 height 8
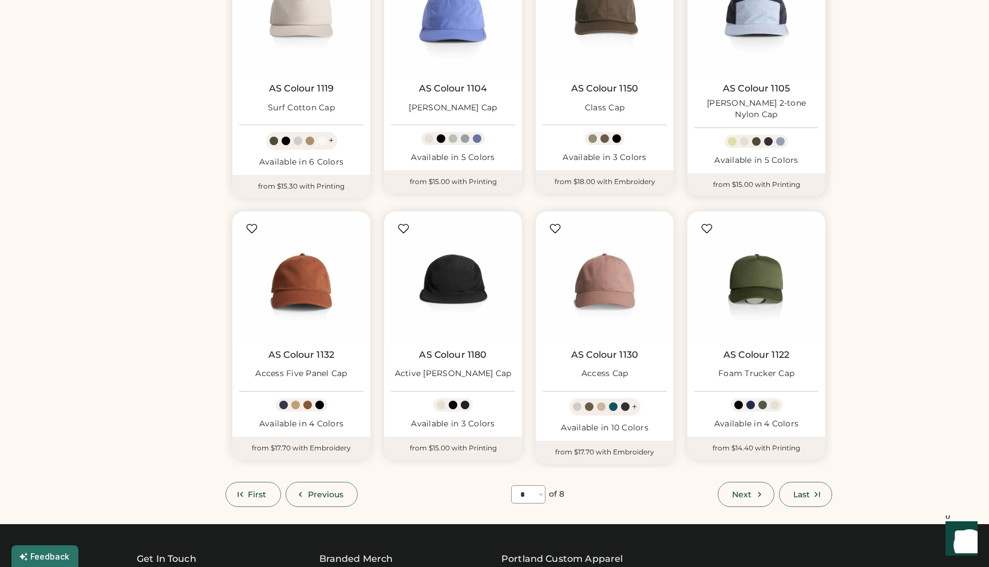
scroll to position [486, 0]
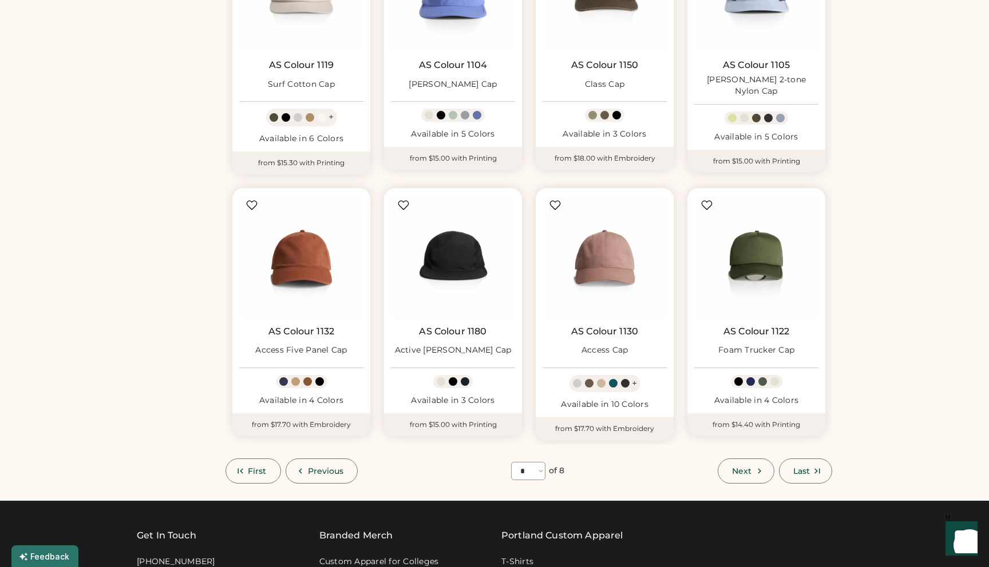
click at [746, 468] on span "Next" at bounding box center [741, 471] width 19 height 8
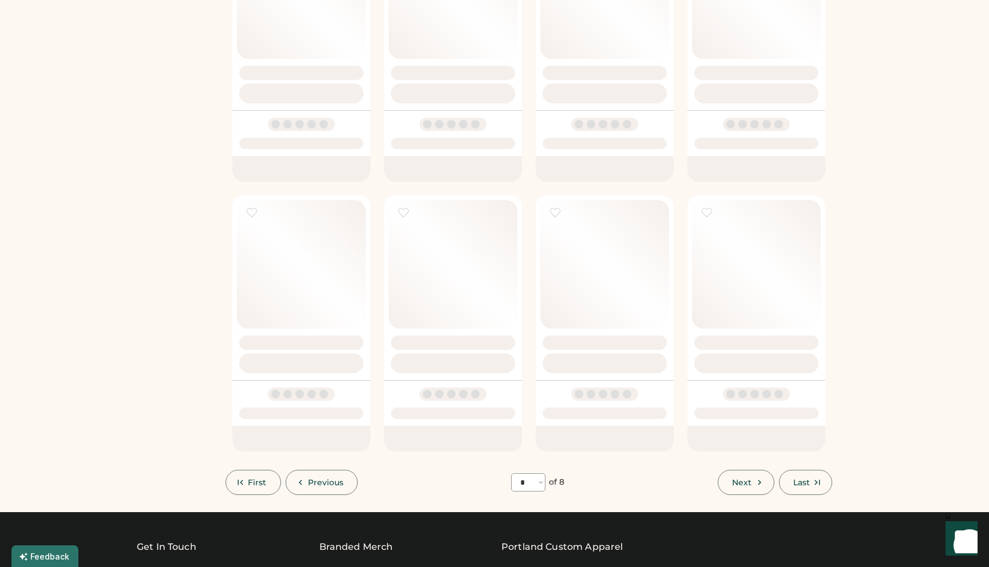
select select "*"
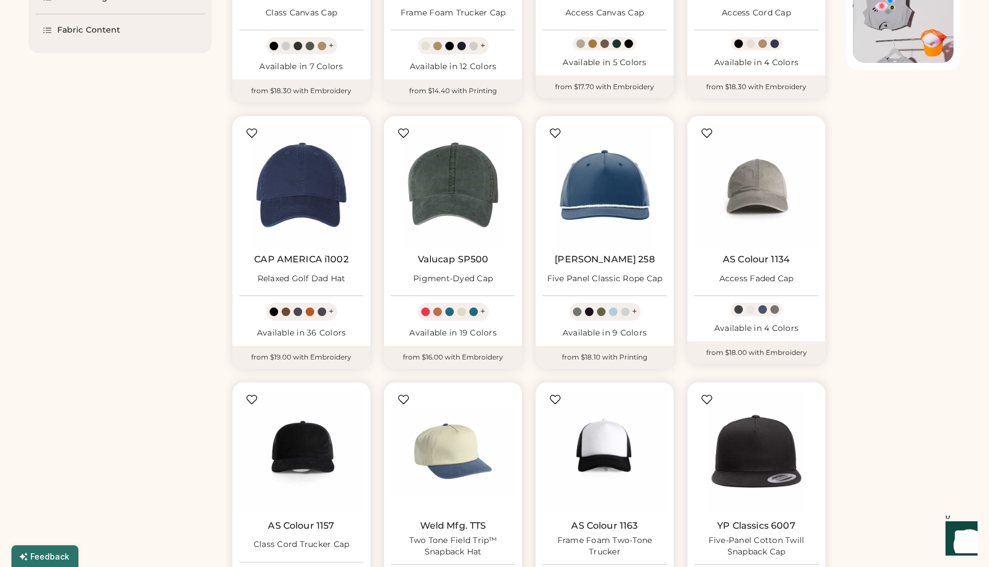
scroll to position [506, 0]
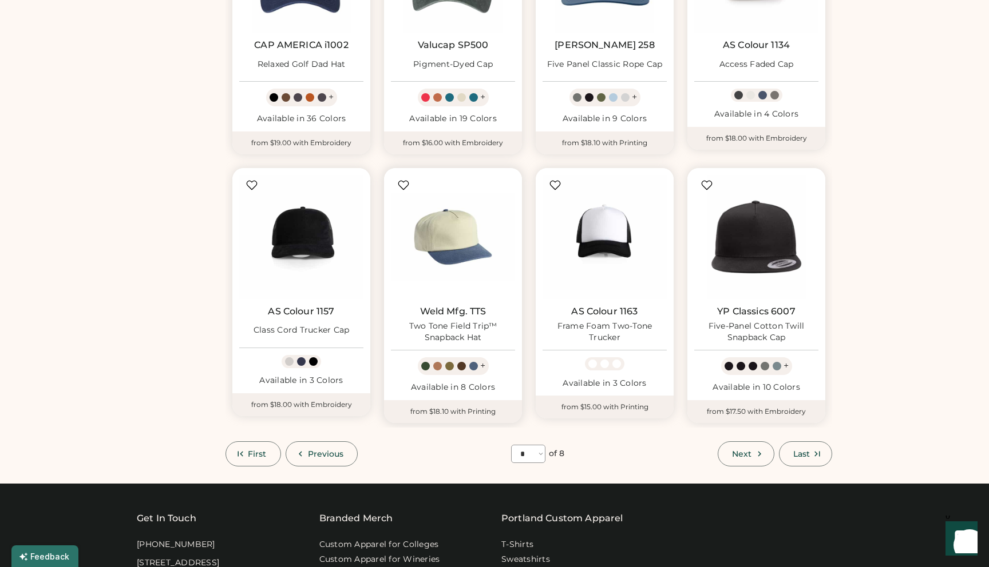
click at [449, 366] on div at bounding box center [449, 366] width 9 height 9
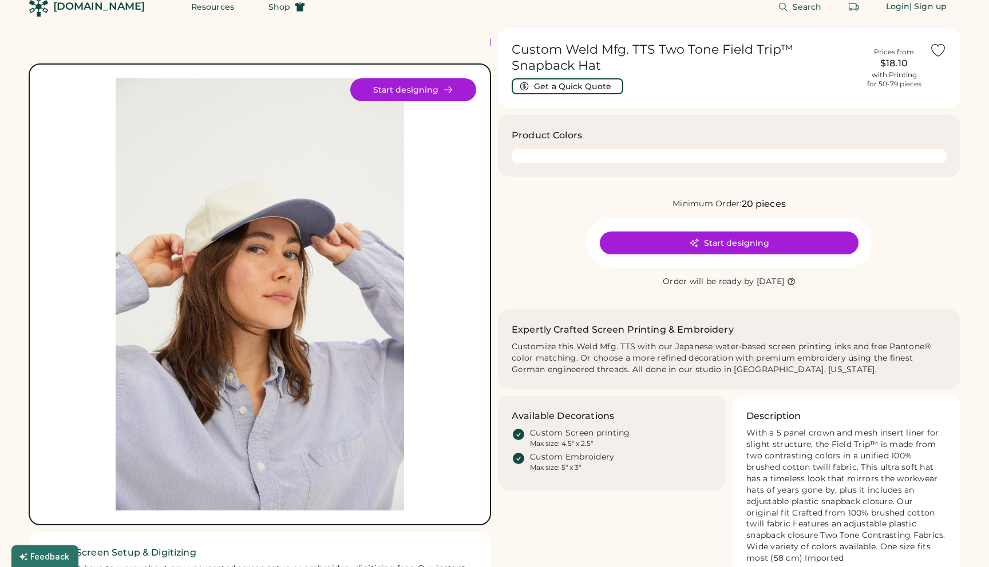
scroll to position [19, 0]
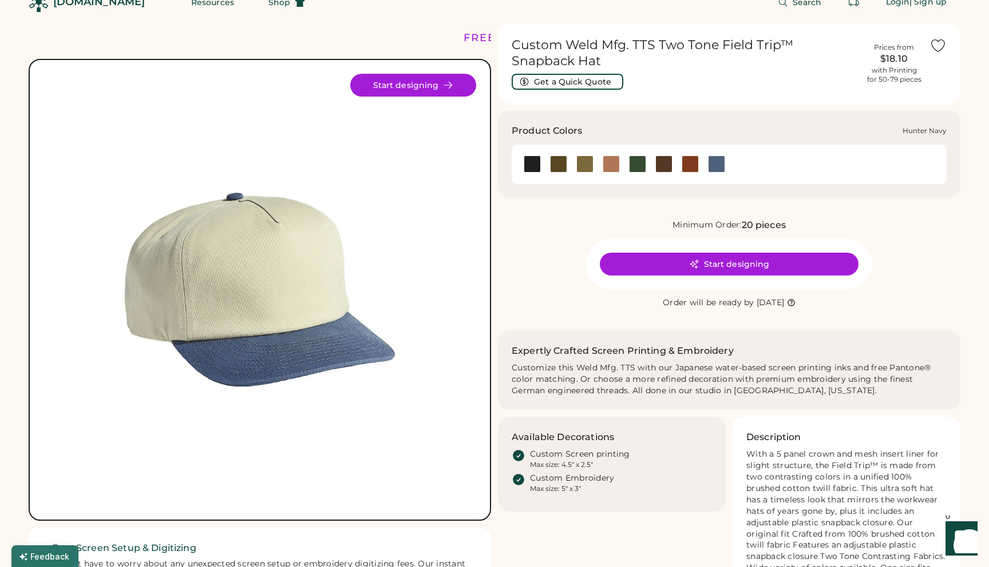
click at [636, 168] on div at bounding box center [637, 164] width 17 height 17
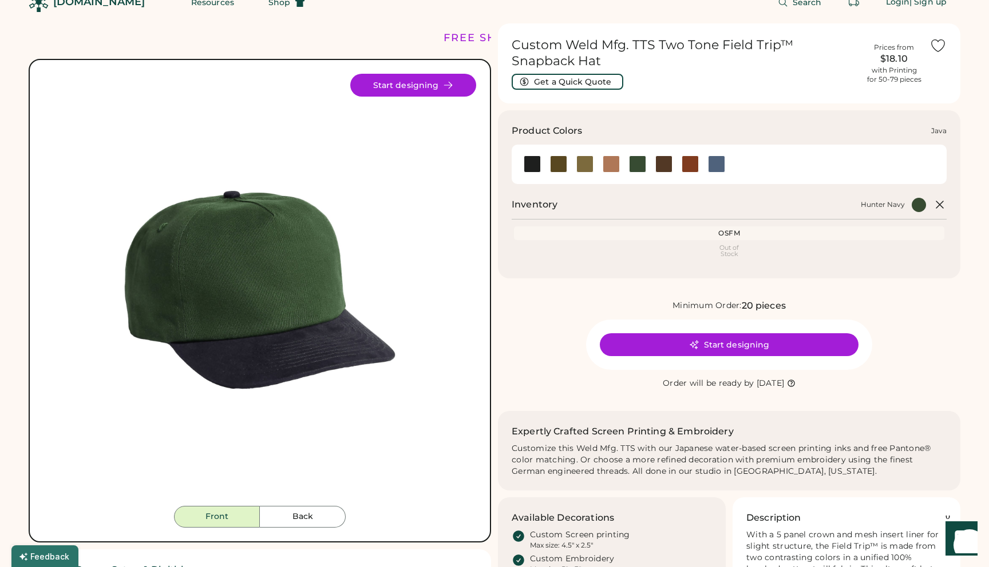
click at [657, 170] on div at bounding box center [663, 164] width 17 height 17
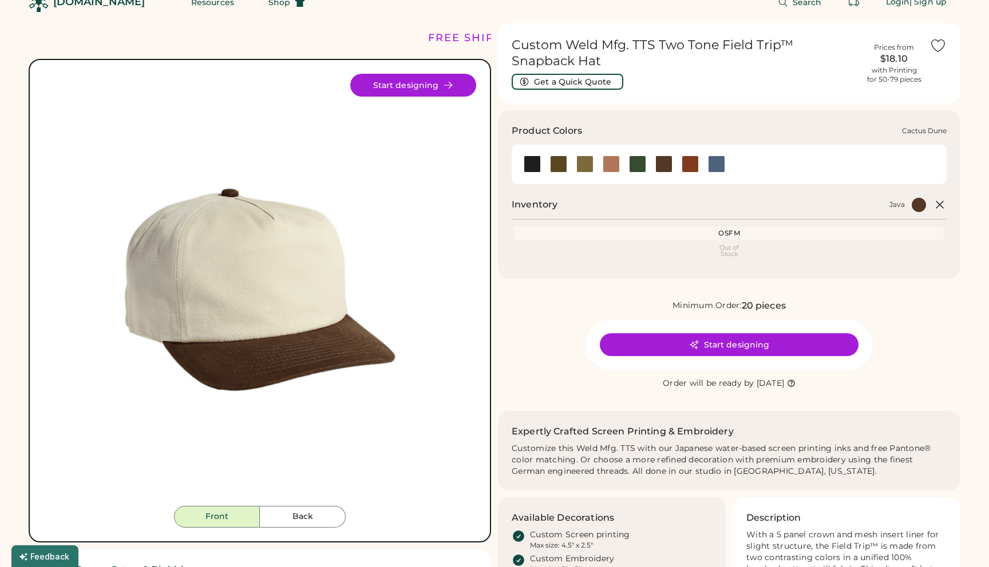
click at [577, 169] on div at bounding box center [584, 164] width 17 height 17
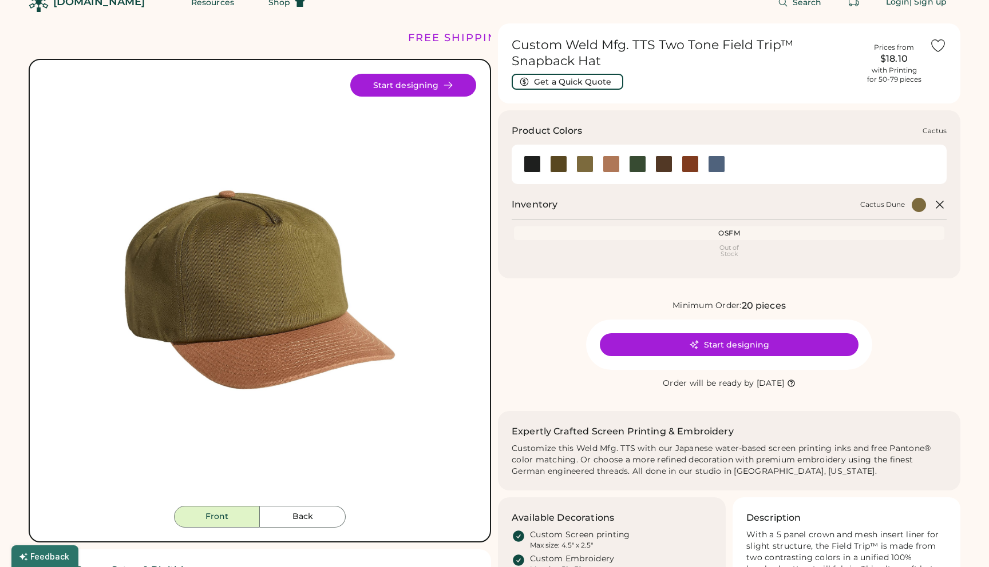
click at [566, 170] on div at bounding box center [558, 164] width 26 height 17
click at [555, 169] on div at bounding box center [558, 164] width 17 height 17
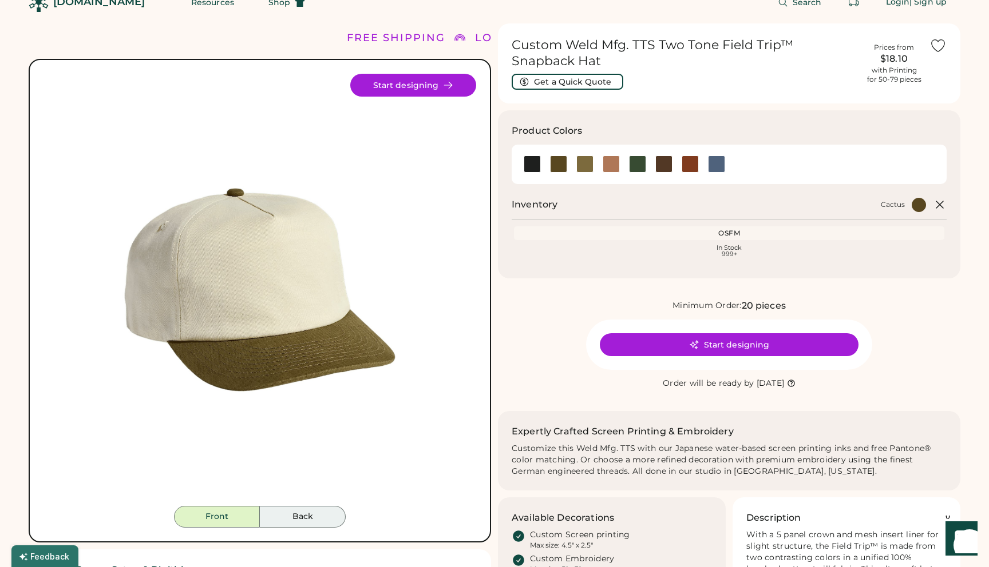
click at [291, 521] on button "Back" at bounding box center [303, 517] width 86 height 22
click at [228, 517] on button "Front" at bounding box center [217, 517] width 86 height 22
